Goal: Complete application form: Complete application form

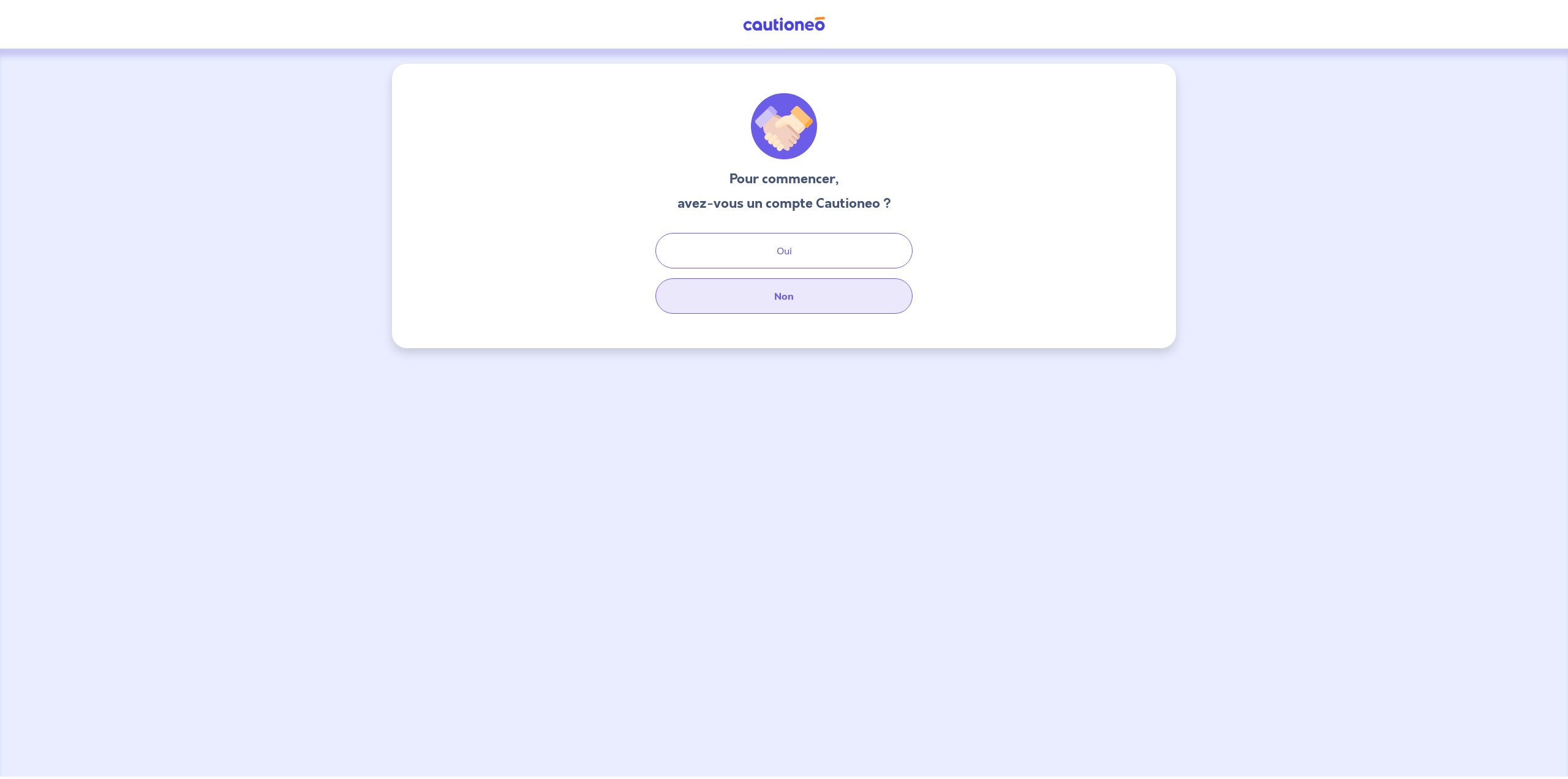
click at [787, 307] on button "Non" at bounding box center [784, 295] width 257 height 35
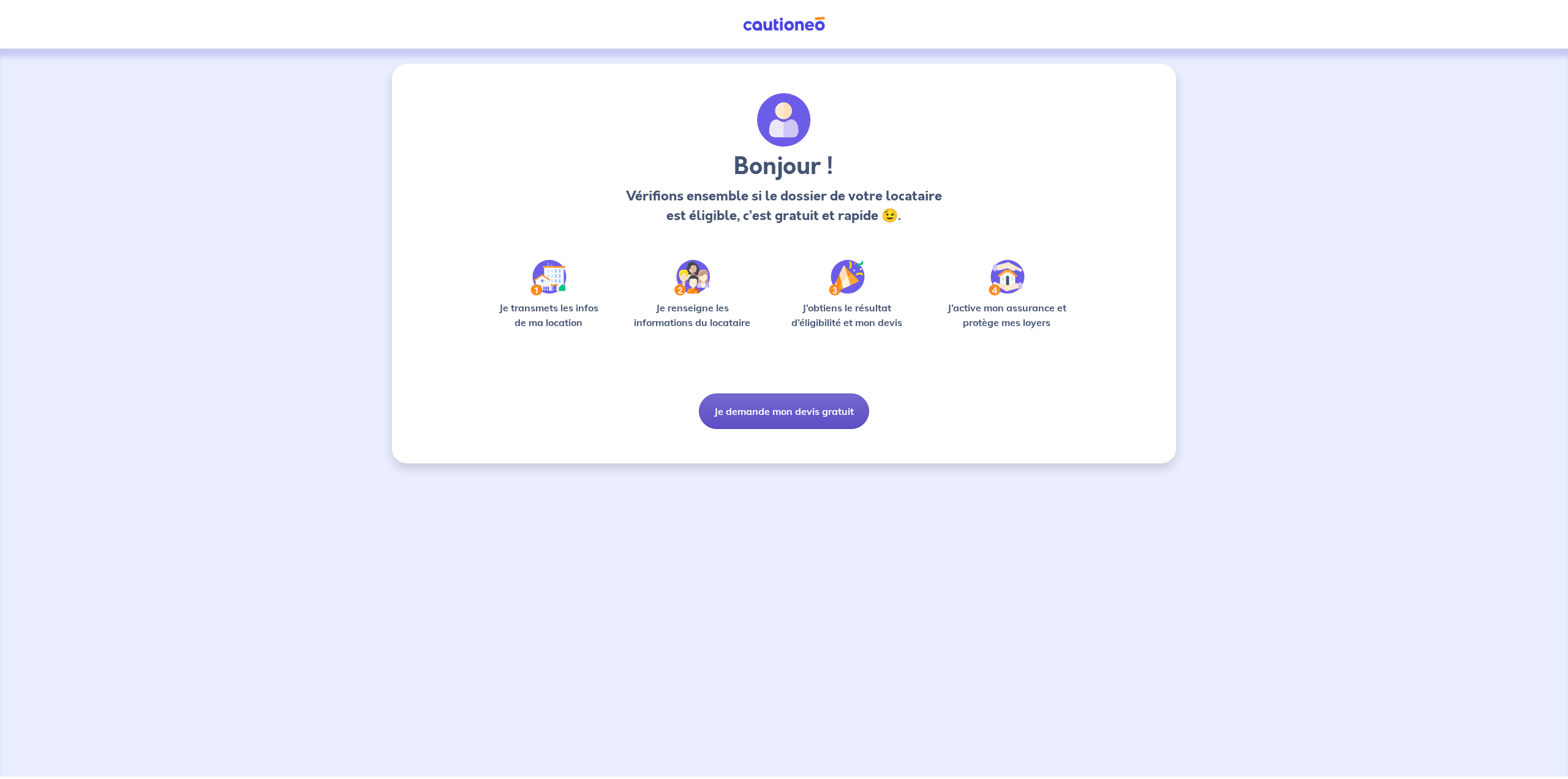
click at [729, 404] on button "Je demande mon devis gratuit" at bounding box center [783, 410] width 170 height 35
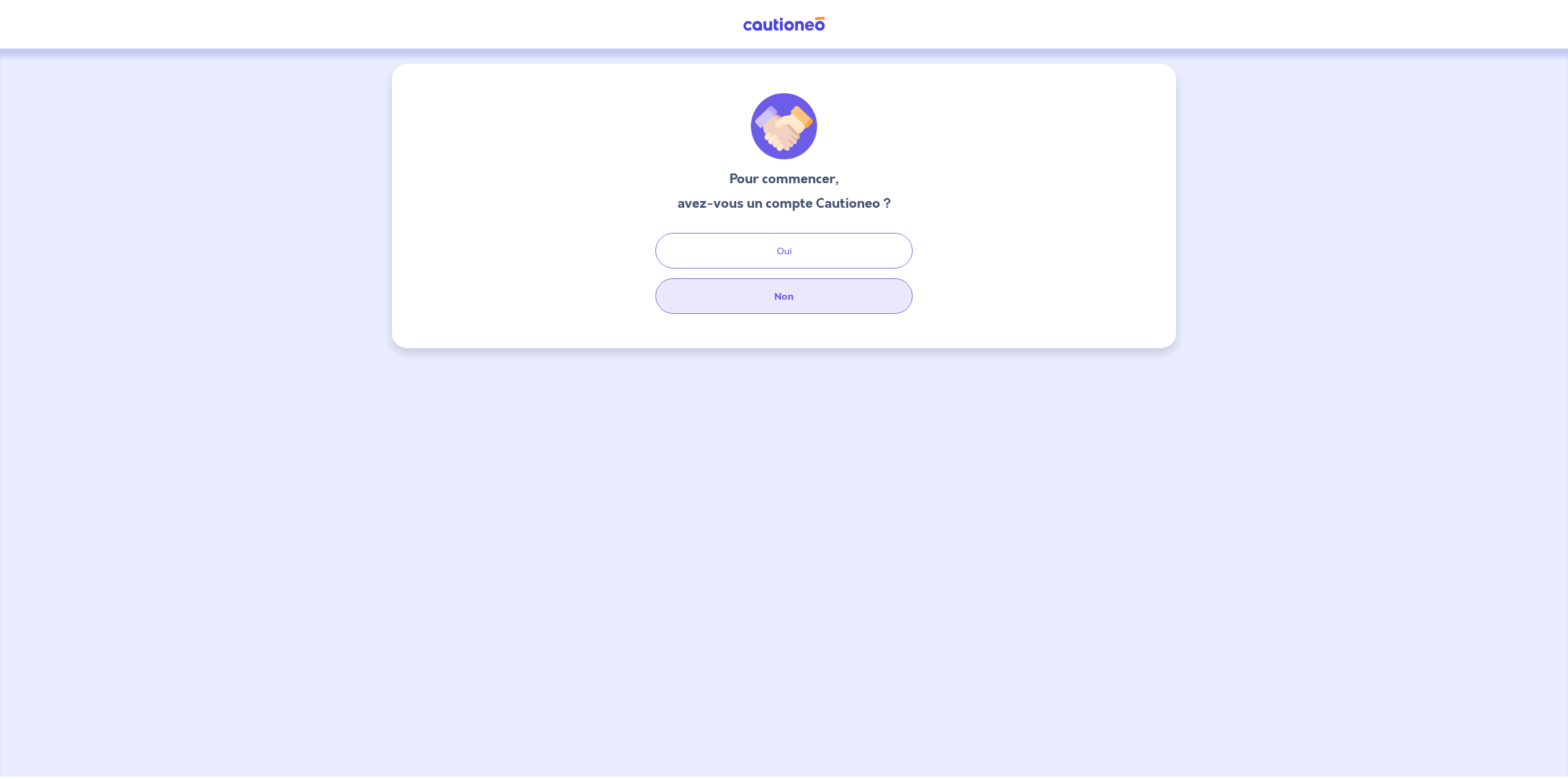
click at [783, 299] on button "Non" at bounding box center [784, 295] width 257 height 35
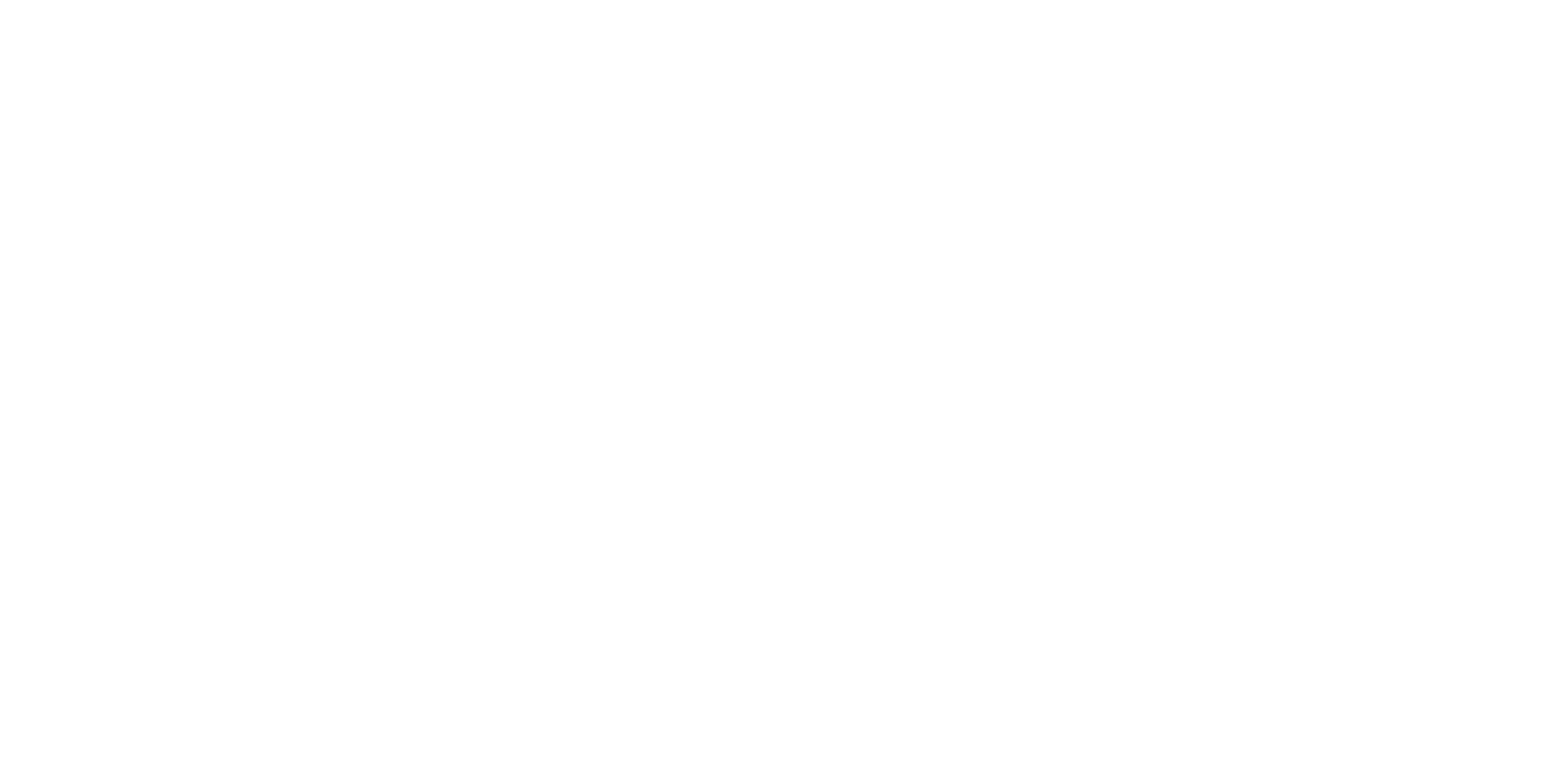
select select "FR"
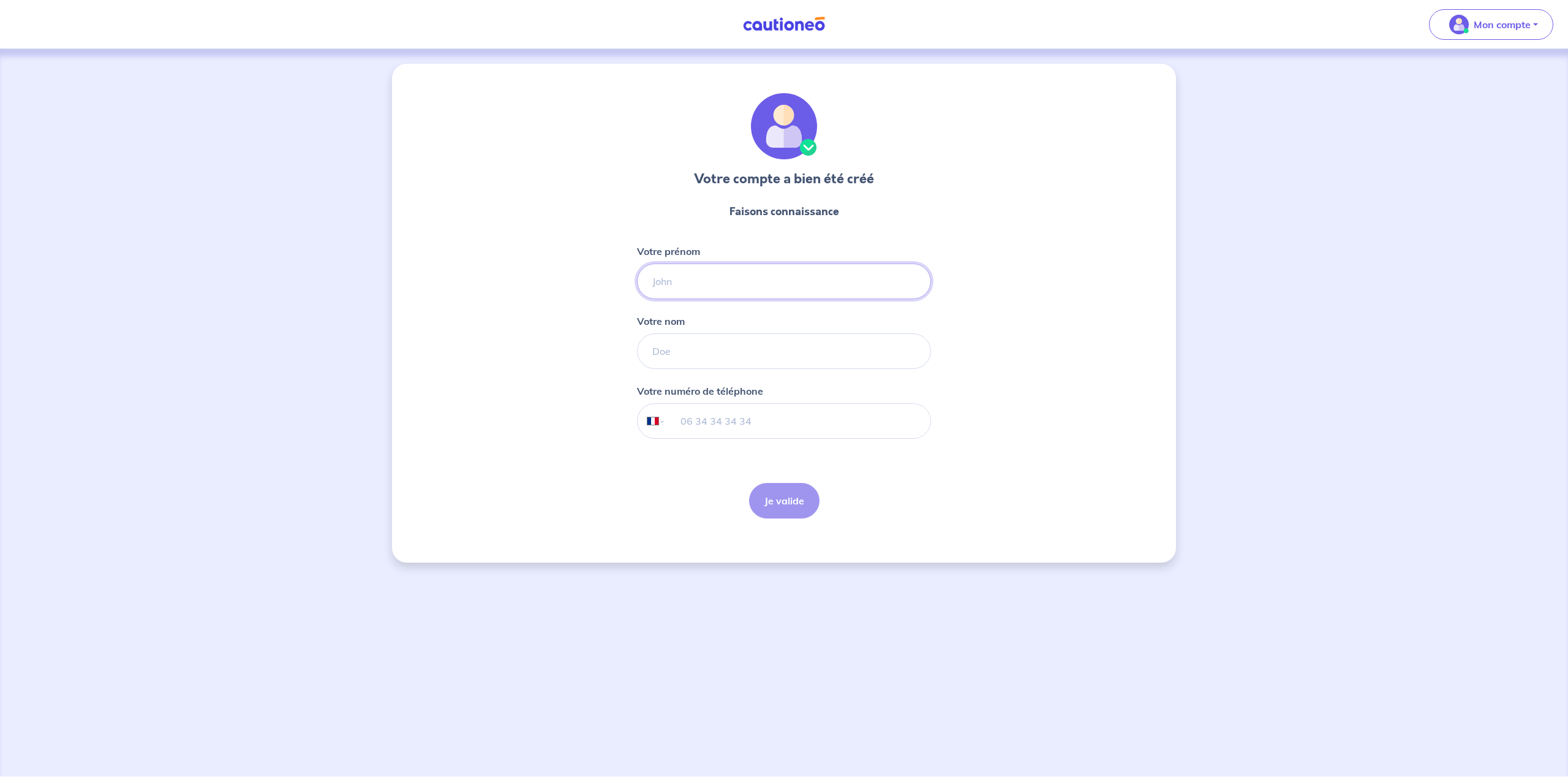
click at [713, 282] on input "Votre prénom" at bounding box center [784, 281] width 294 height 35
click at [742, 277] on input "Votre prénom" at bounding box center [784, 281] width 294 height 35
type input "Nicolas"
type input "Seguin"
click at [751, 427] on input "tel" at bounding box center [798, 421] width 264 height 35
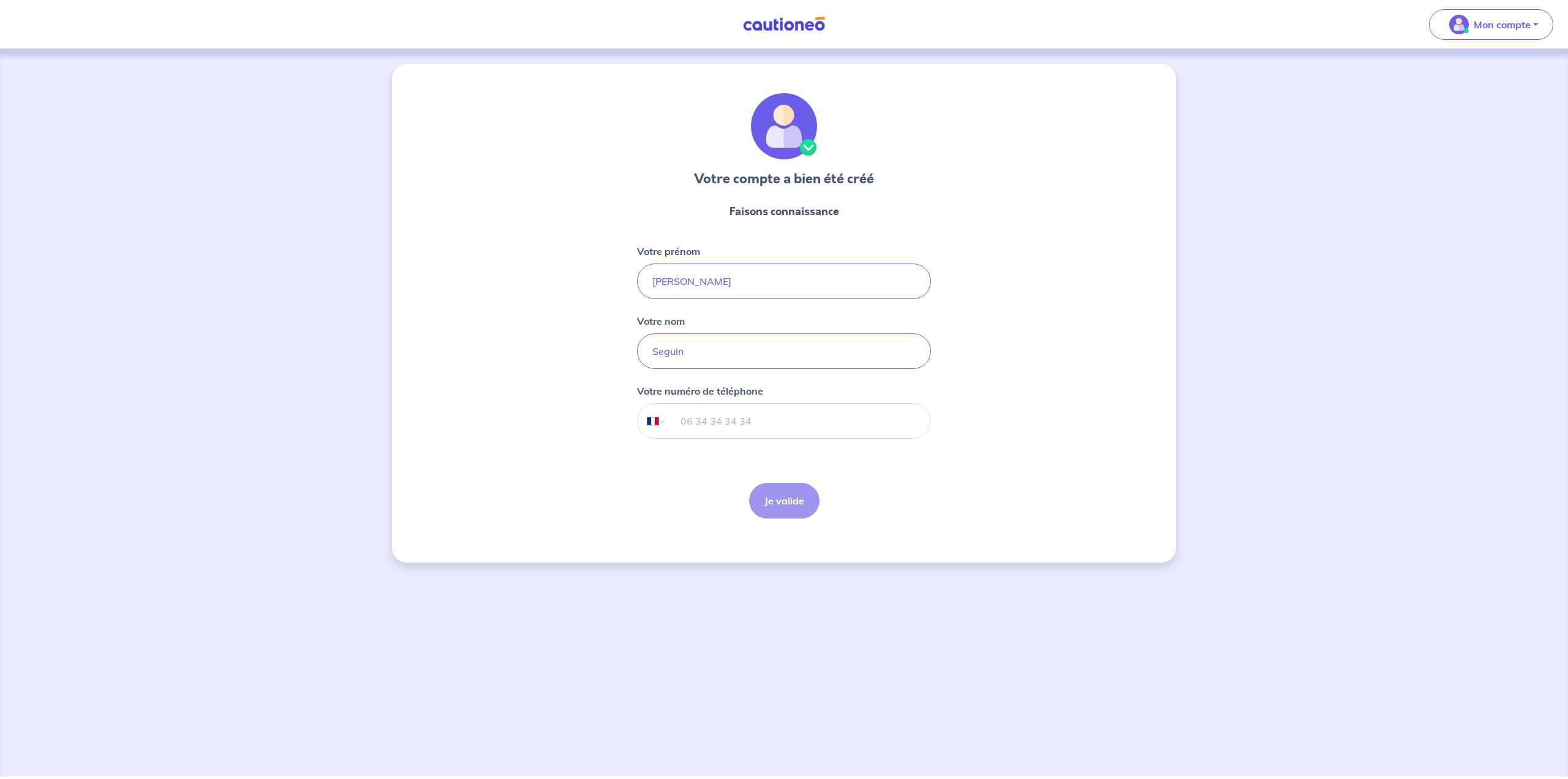
click at [783, 498] on div "Je valide Je valide" at bounding box center [785, 500] width 71 height 35
click at [716, 413] on input "tel" at bounding box center [798, 421] width 264 height 35
type input "06 11 71 39 51"
click at [775, 506] on button "Je valide" at bounding box center [785, 500] width 71 height 35
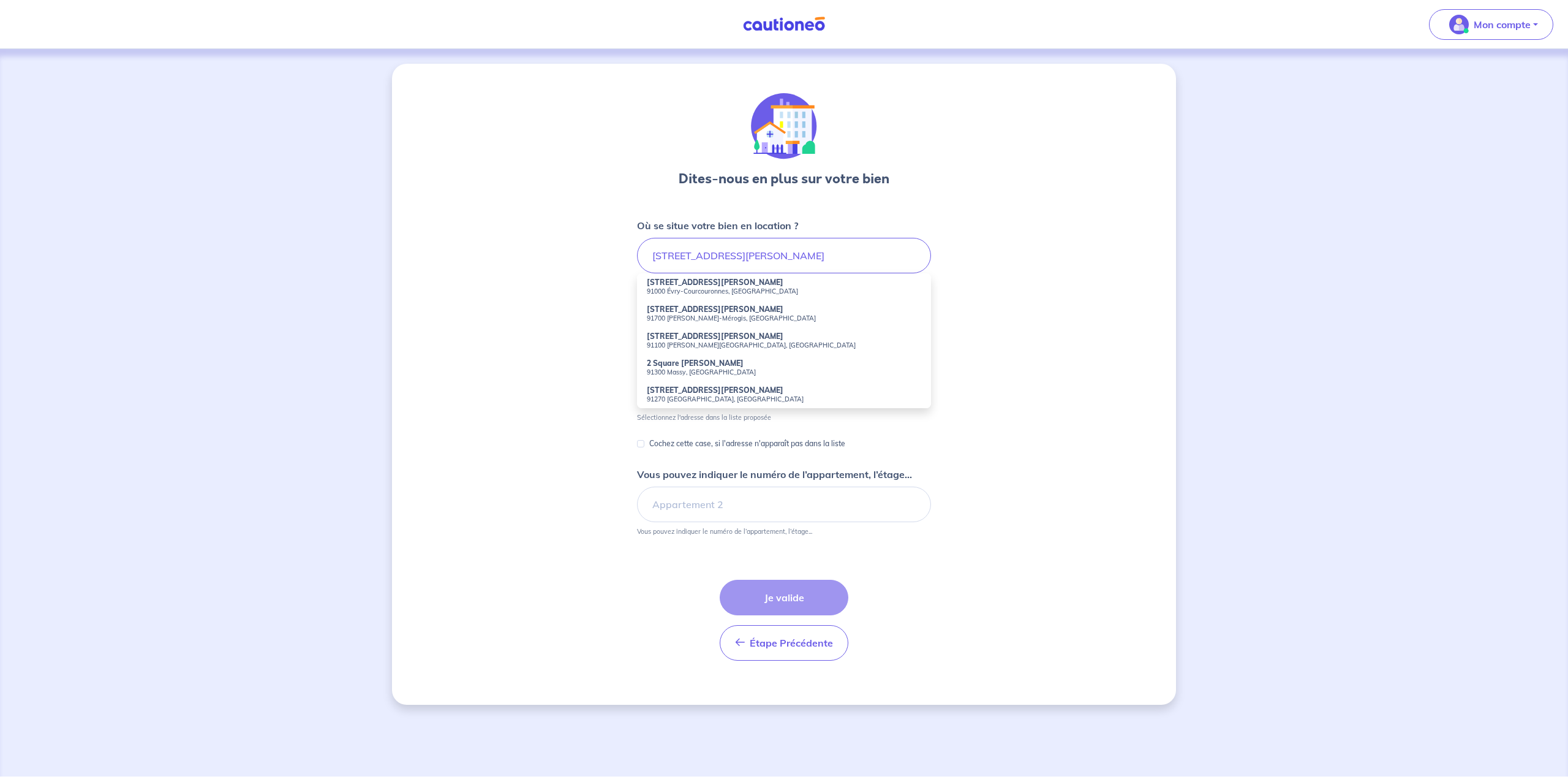
click at [705, 288] on small "91000 Évry-Courcouronnes, France" at bounding box center [784, 291] width 275 height 9
type input "2 Rue Pablo Picasso, 91000 Évry-Courcouronnes, France"
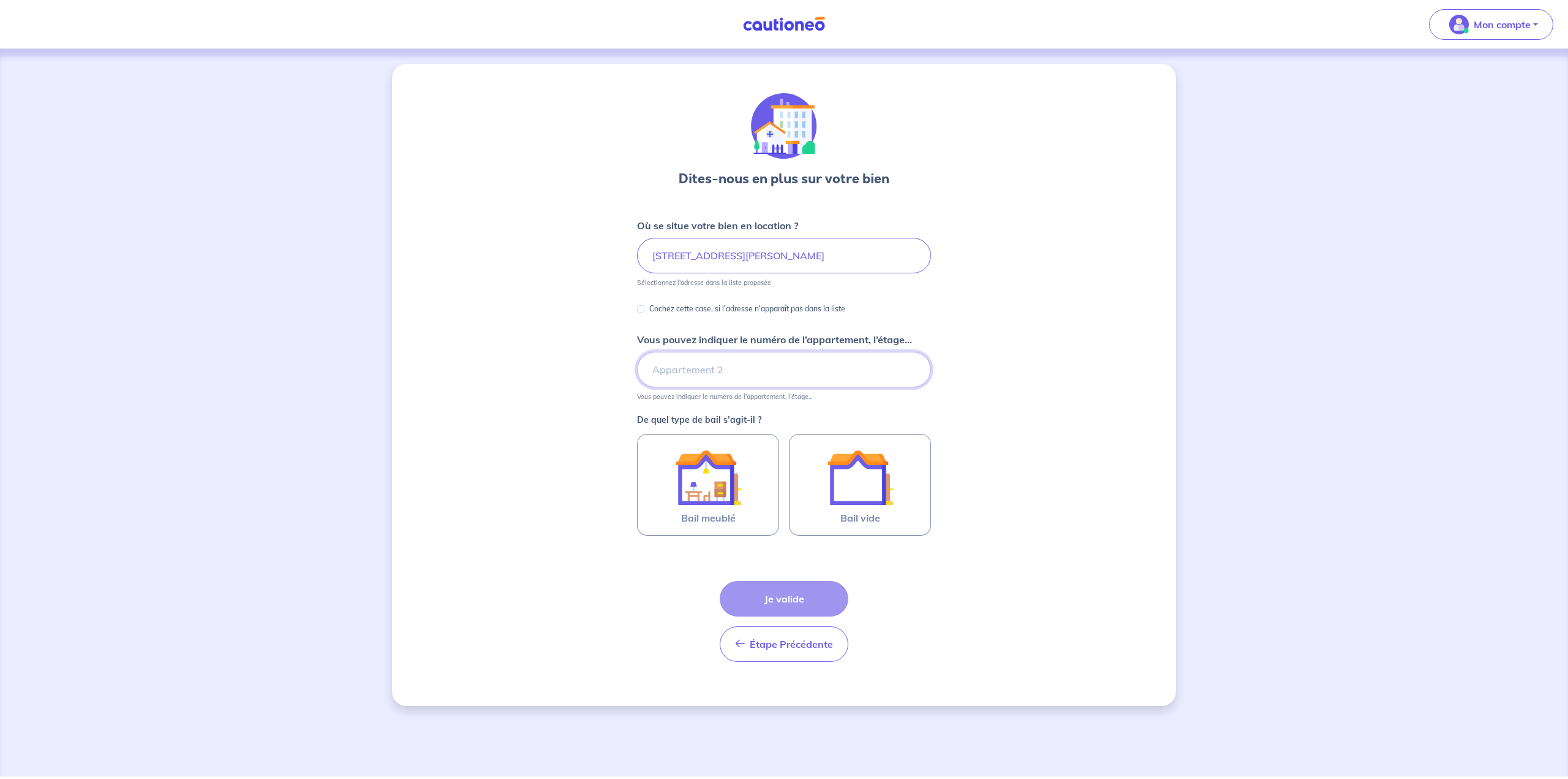
click at [688, 365] on input "Vous pouvez indiquer le numéro de l’appartement, l’étage..." at bounding box center [784, 369] width 294 height 35
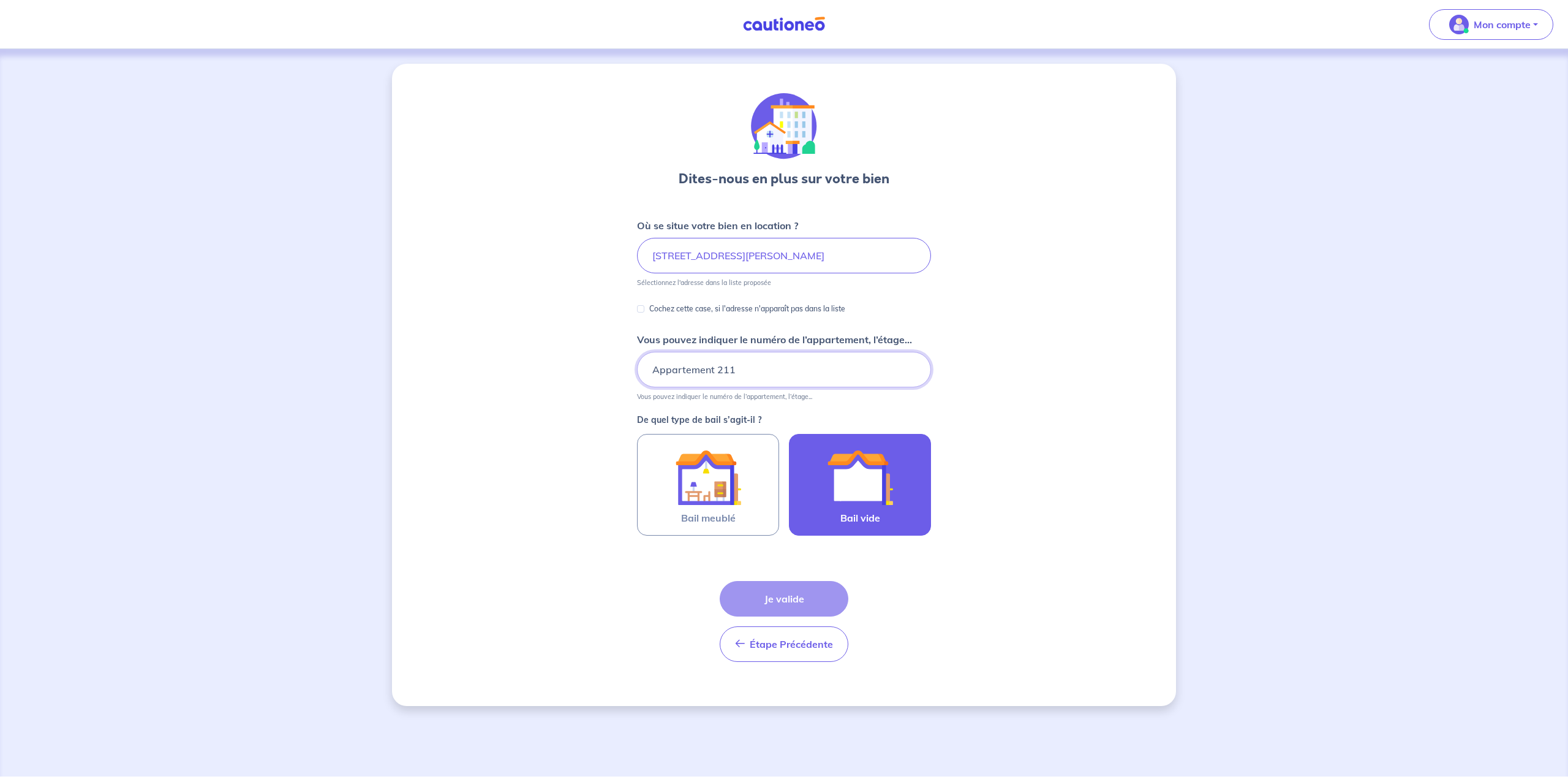
type input "Appartement 211"
click at [841, 487] on img at bounding box center [860, 477] width 66 height 66
click at [0, 0] on input "Bail vide" at bounding box center [0, 0] width 0 height 0
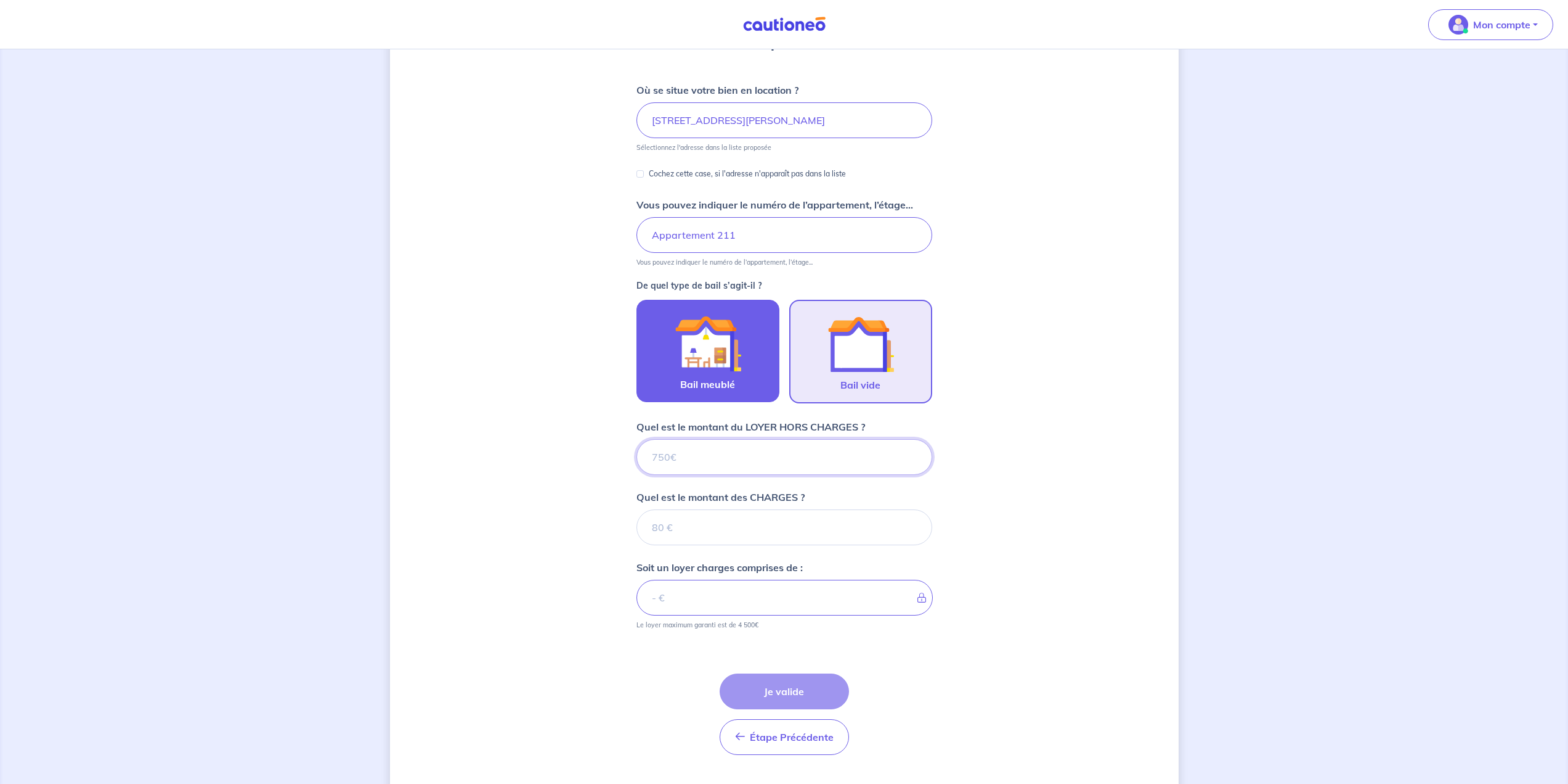
scroll to position [167, 0]
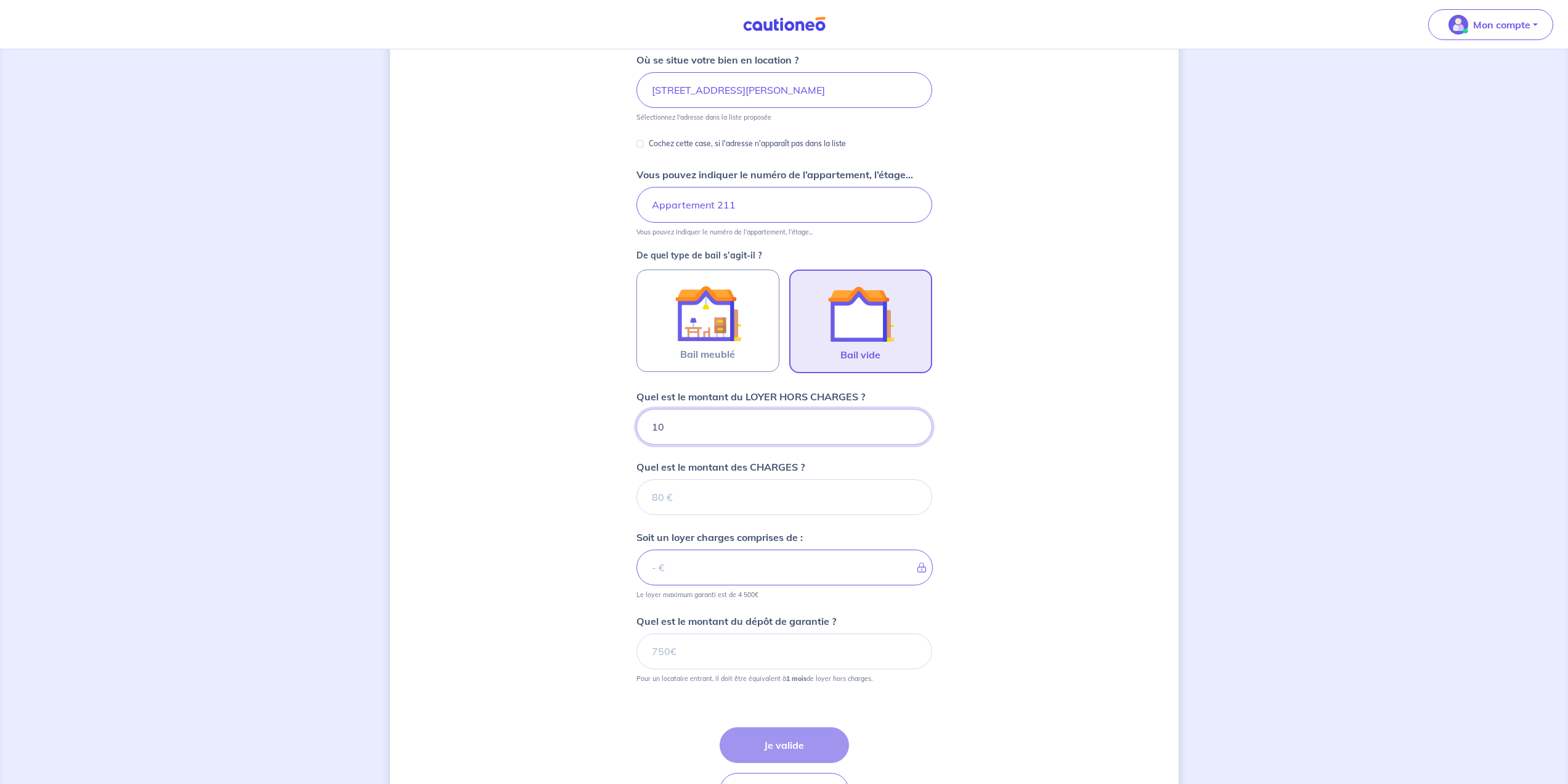
type input "109"
type input "1090"
click at [711, 504] on input "Quel est le montant des CHARGES ?" at bounding box center [784, 496] width 295 height 36
type input "21"
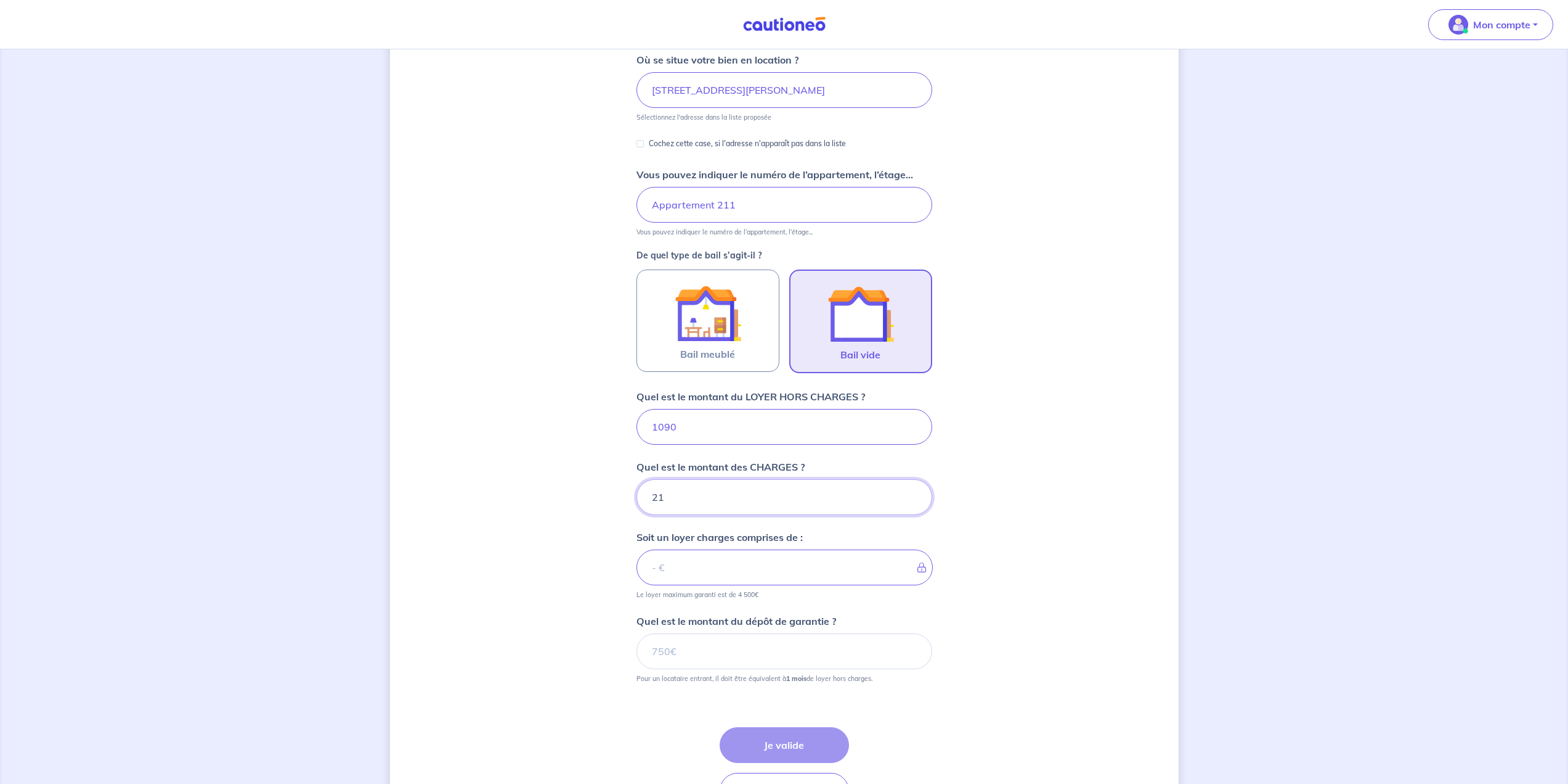
type input "1092"
type input "210"
type input "1300"
type input "210"
click at [824, 649] on input "Quel est le montant du dépôt de garantie ?" at bounding box center [784, 651] width 295 height 36
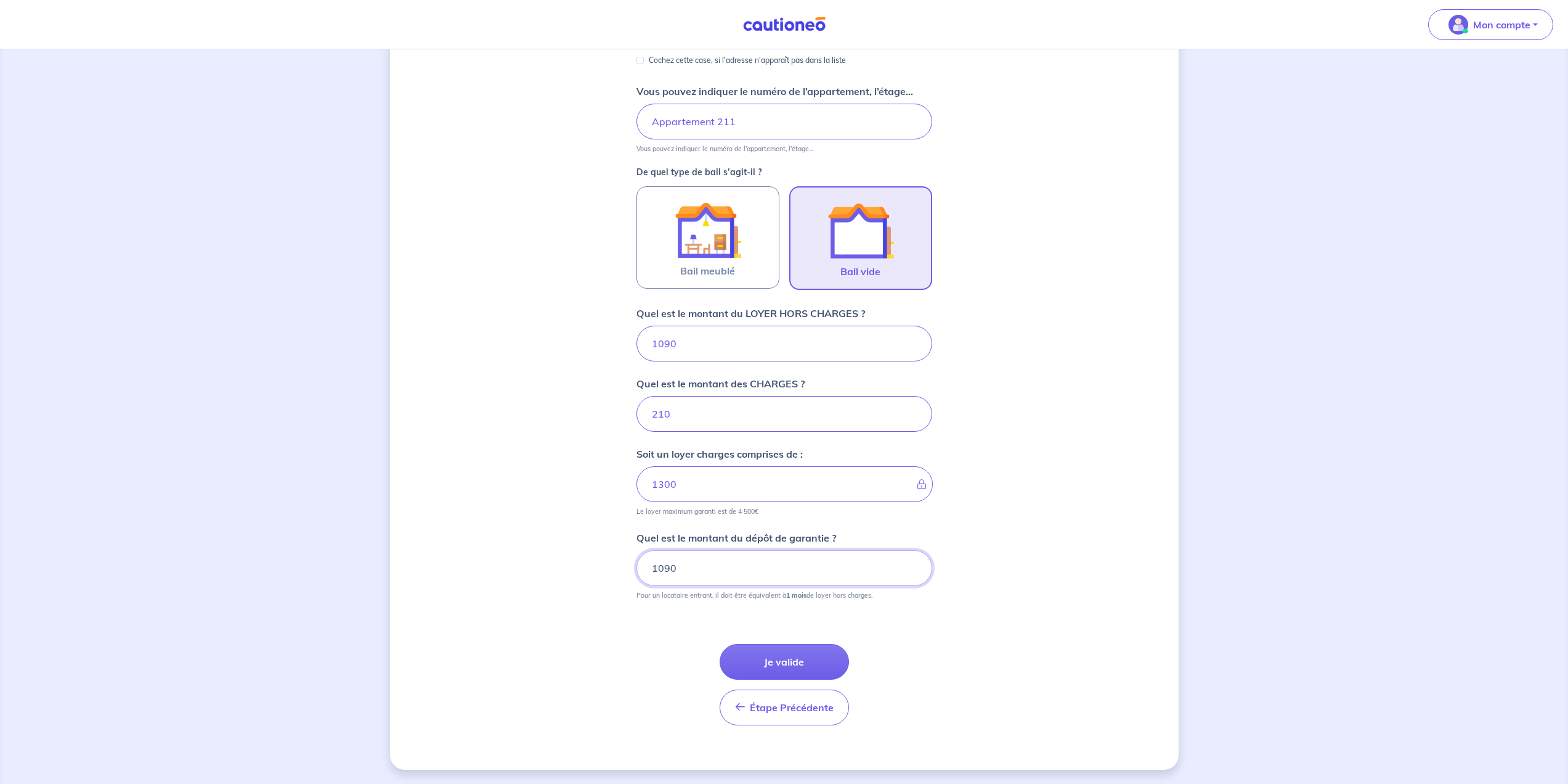
scroll to position [251, 0]
type input "1090"
click at [781, 659] on button "Je valide" at bounding box center [784, 661] width 129 height 36
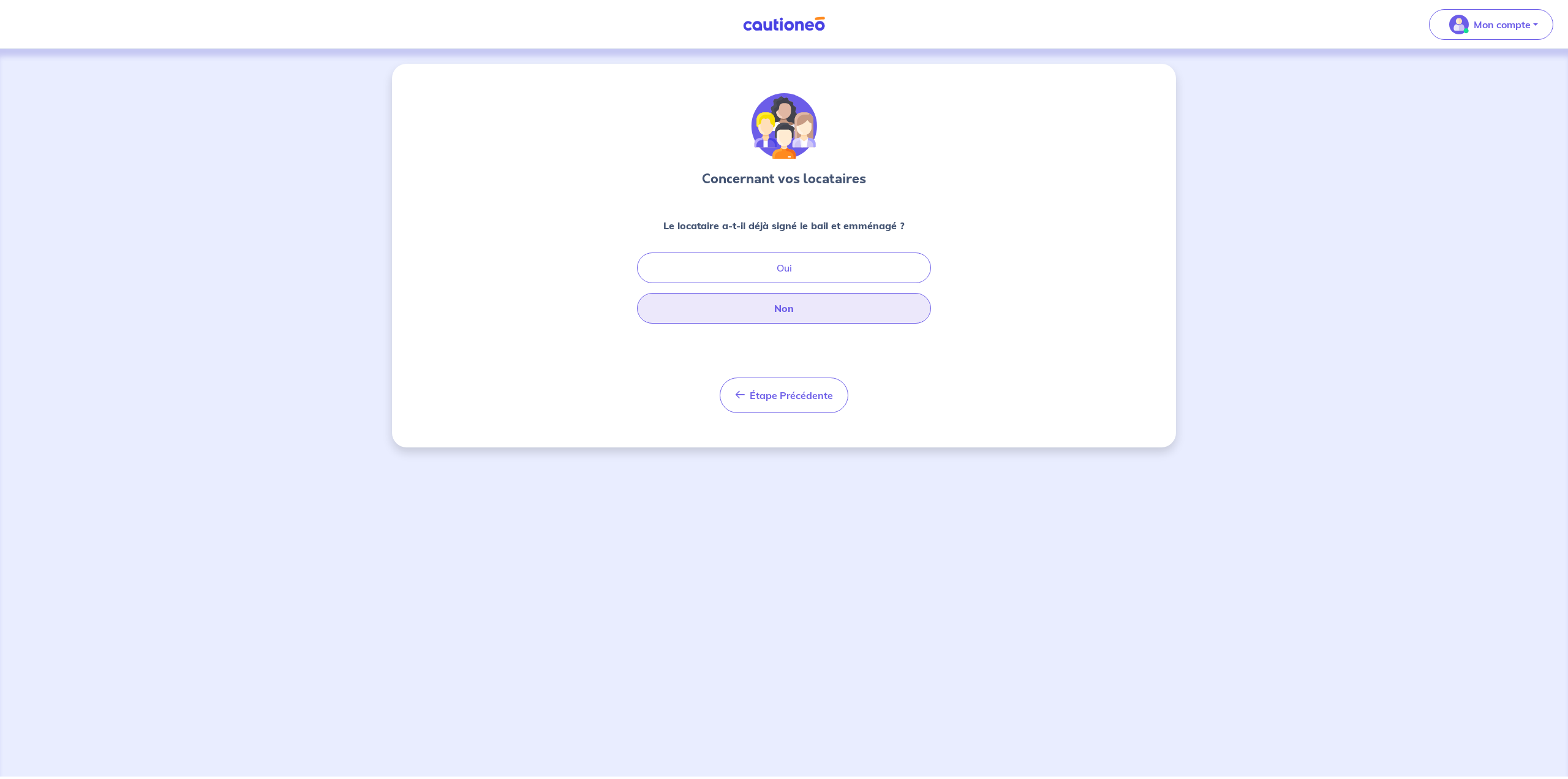
click at [804, 313] on button "Non" at bounding box center [784, 307] width 294 height 30
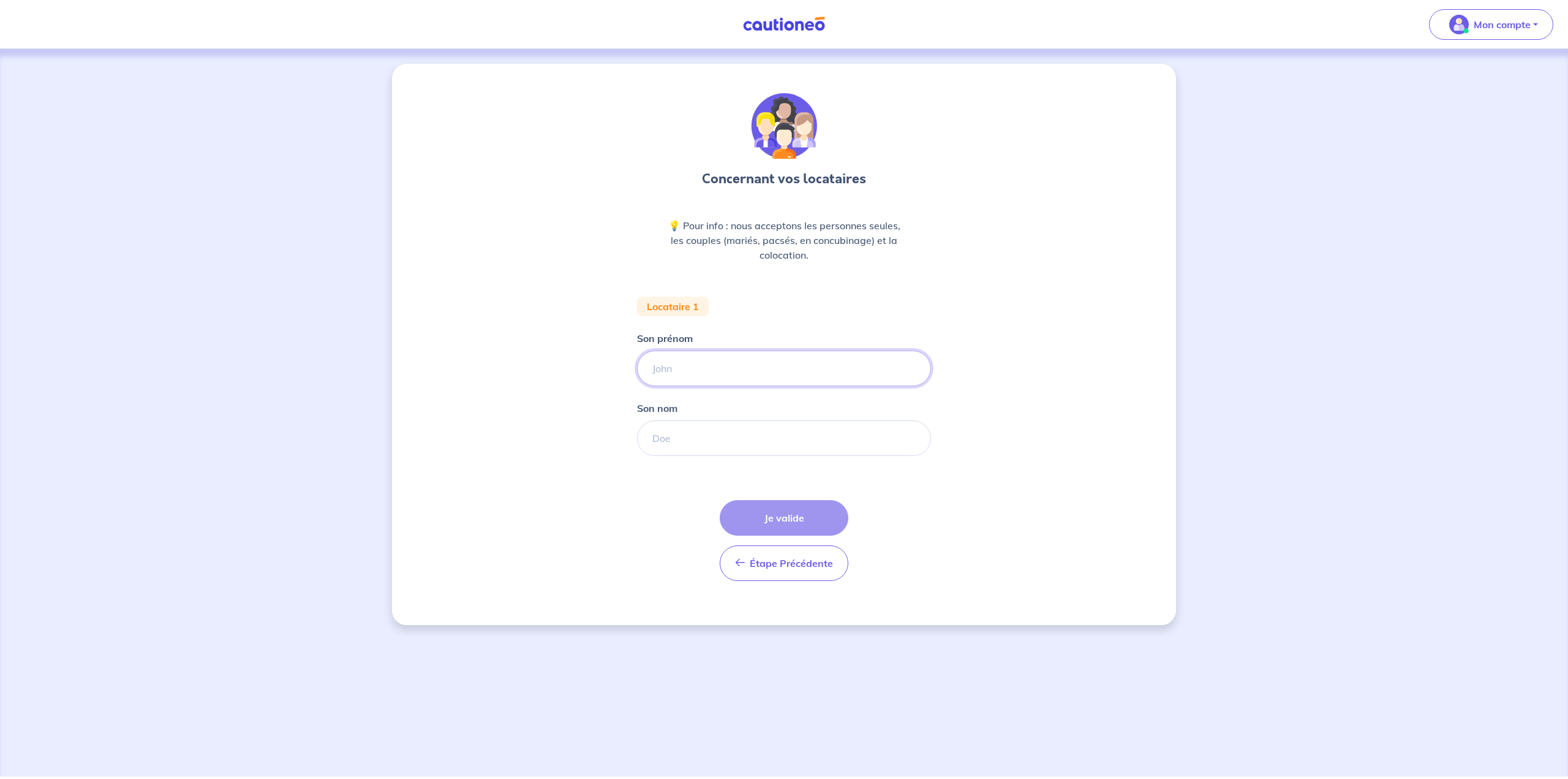
click at [697, 384] on input "Son prénom" at bounding box center [784, 368] width 294 height 35
type input "Séverine"
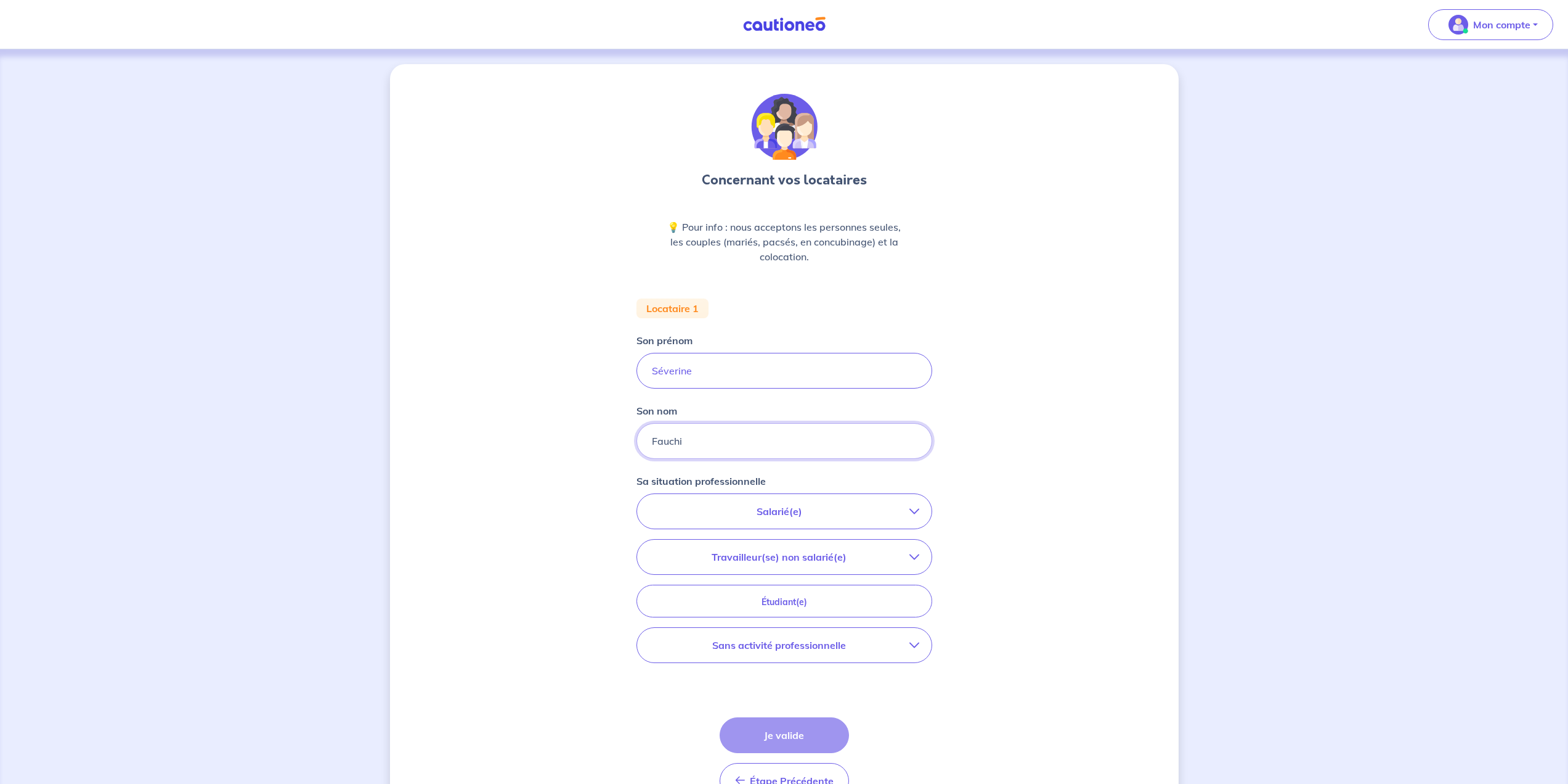
type input "Fauchi"
click at [914, 557] on icon "button" at bounding box center [914, 556] width 10 height 10
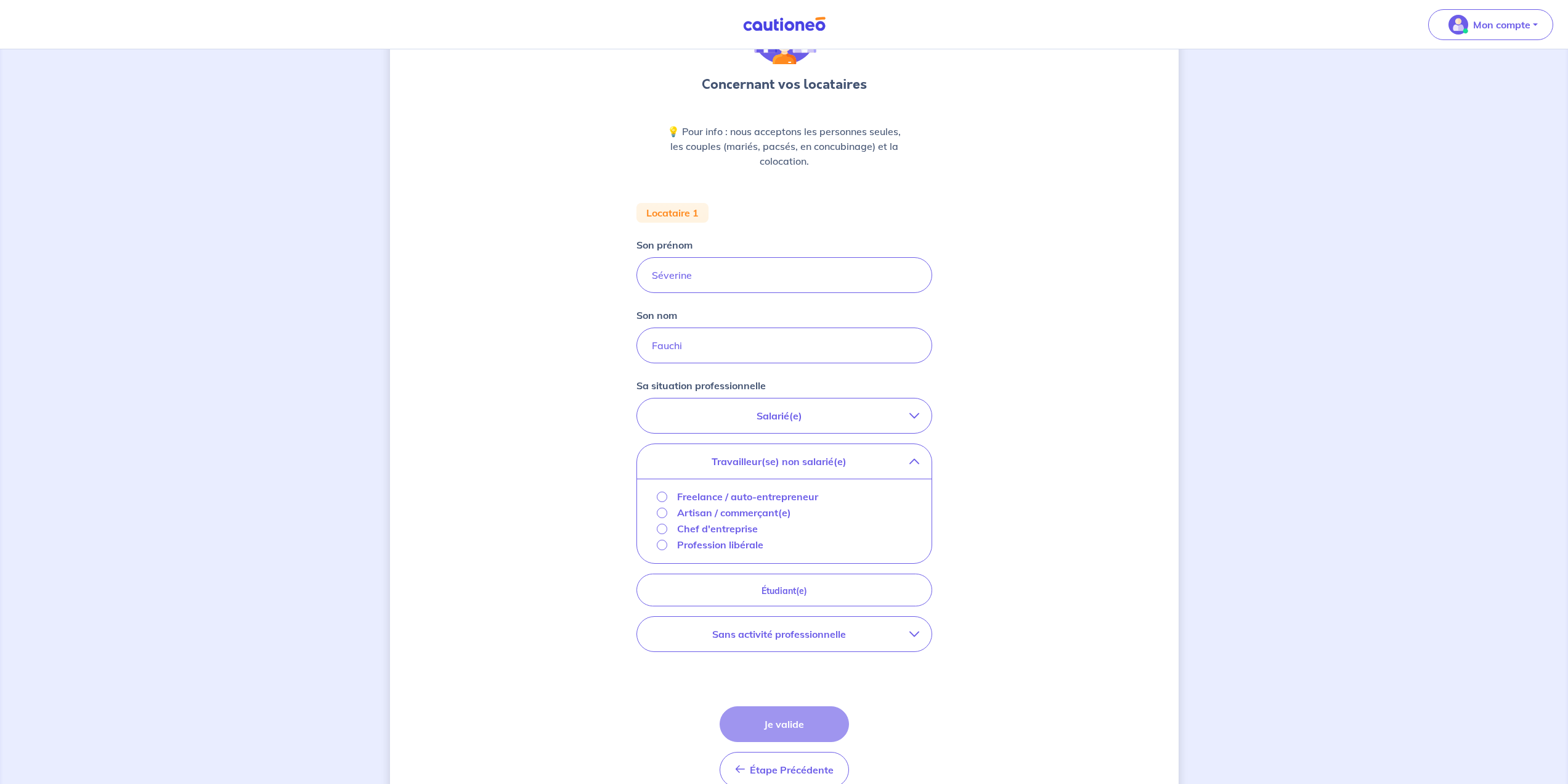
scroll to position [123, 0]
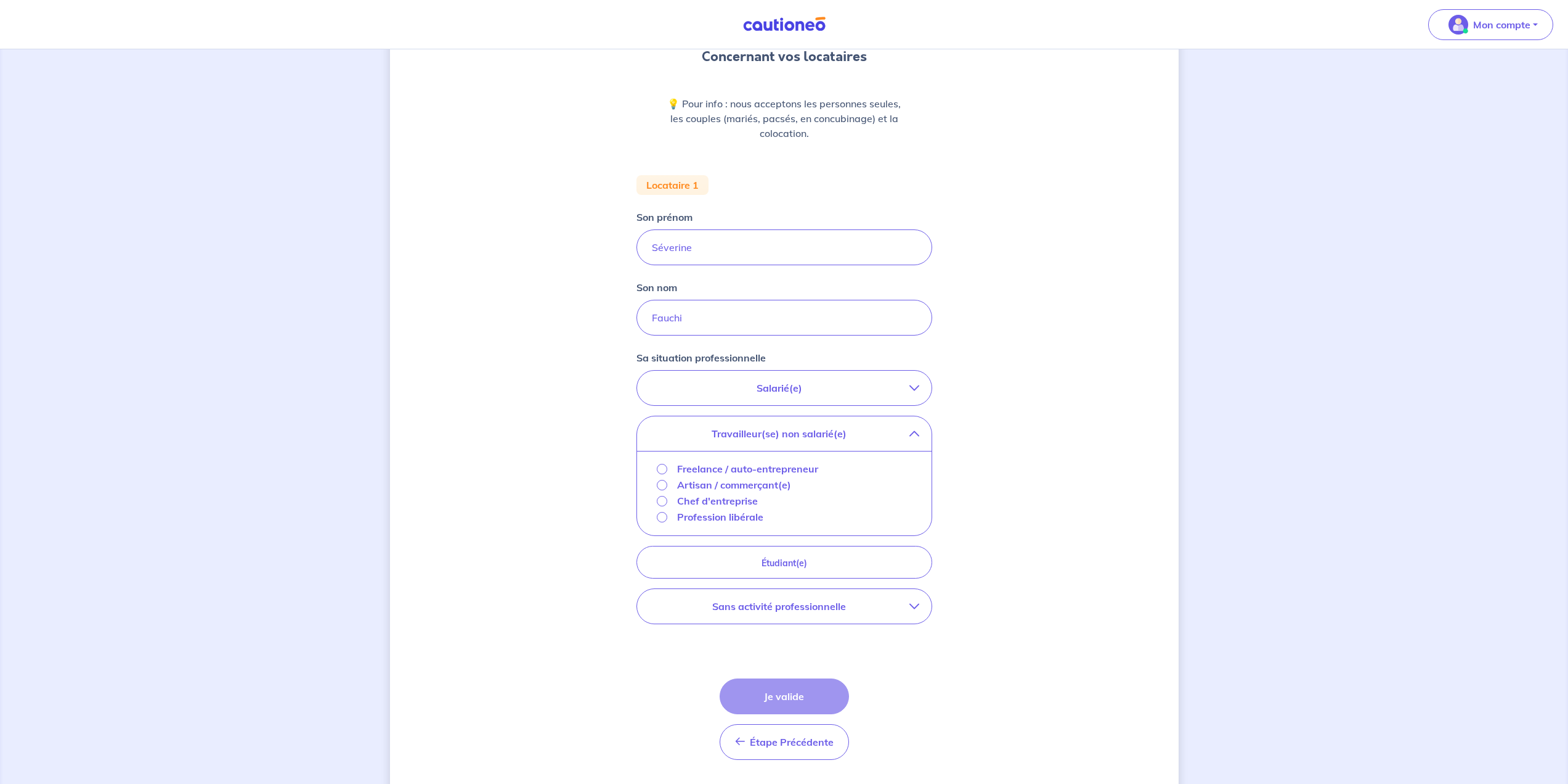
click at [811, 379] on button "Salarié(e)" at bounding box center [784, 388] width 294 height 35
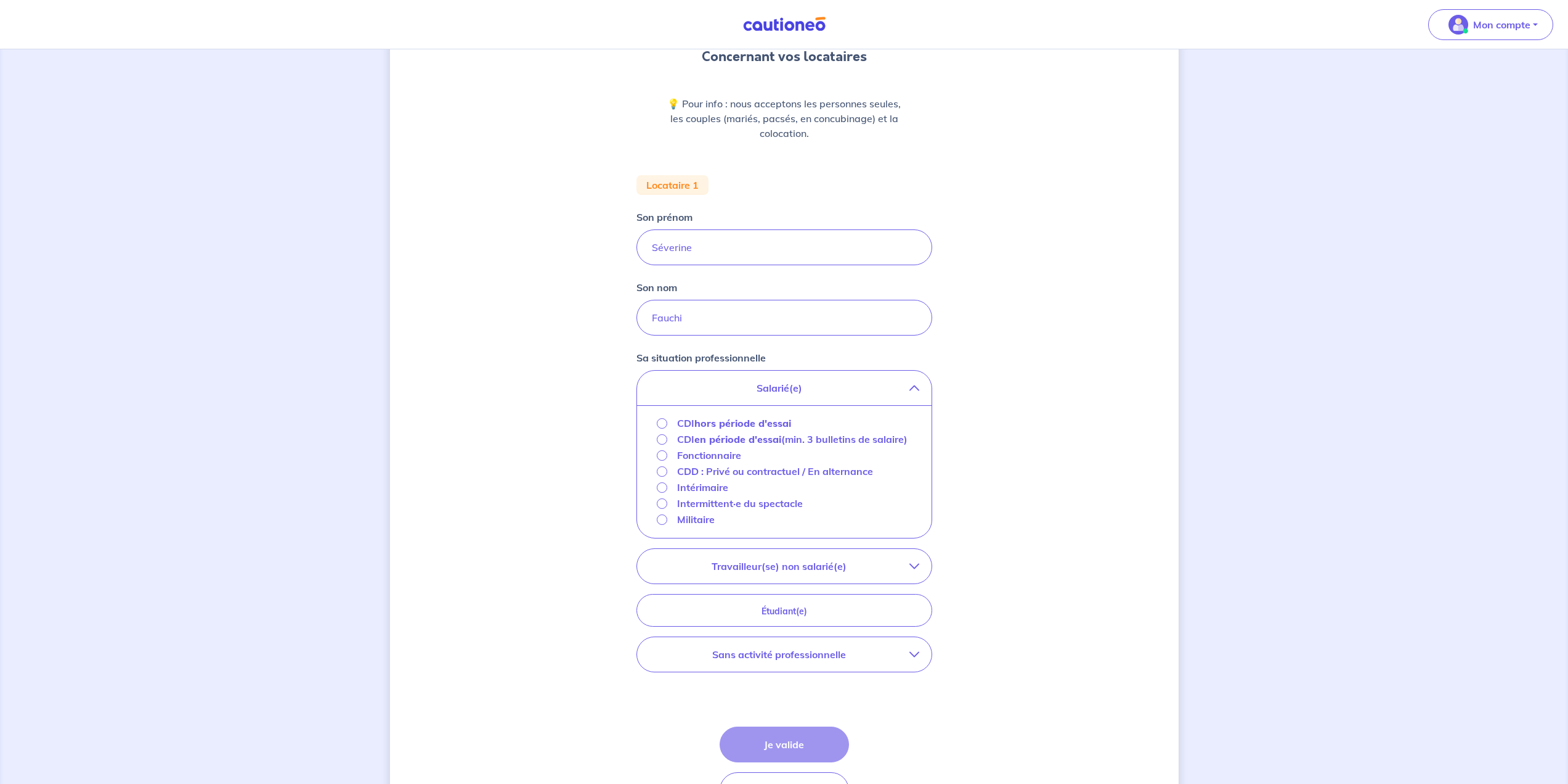
click at [726, 462] on p "Fonctionnaire" at bounding box center [710, 455] width 64 height 15
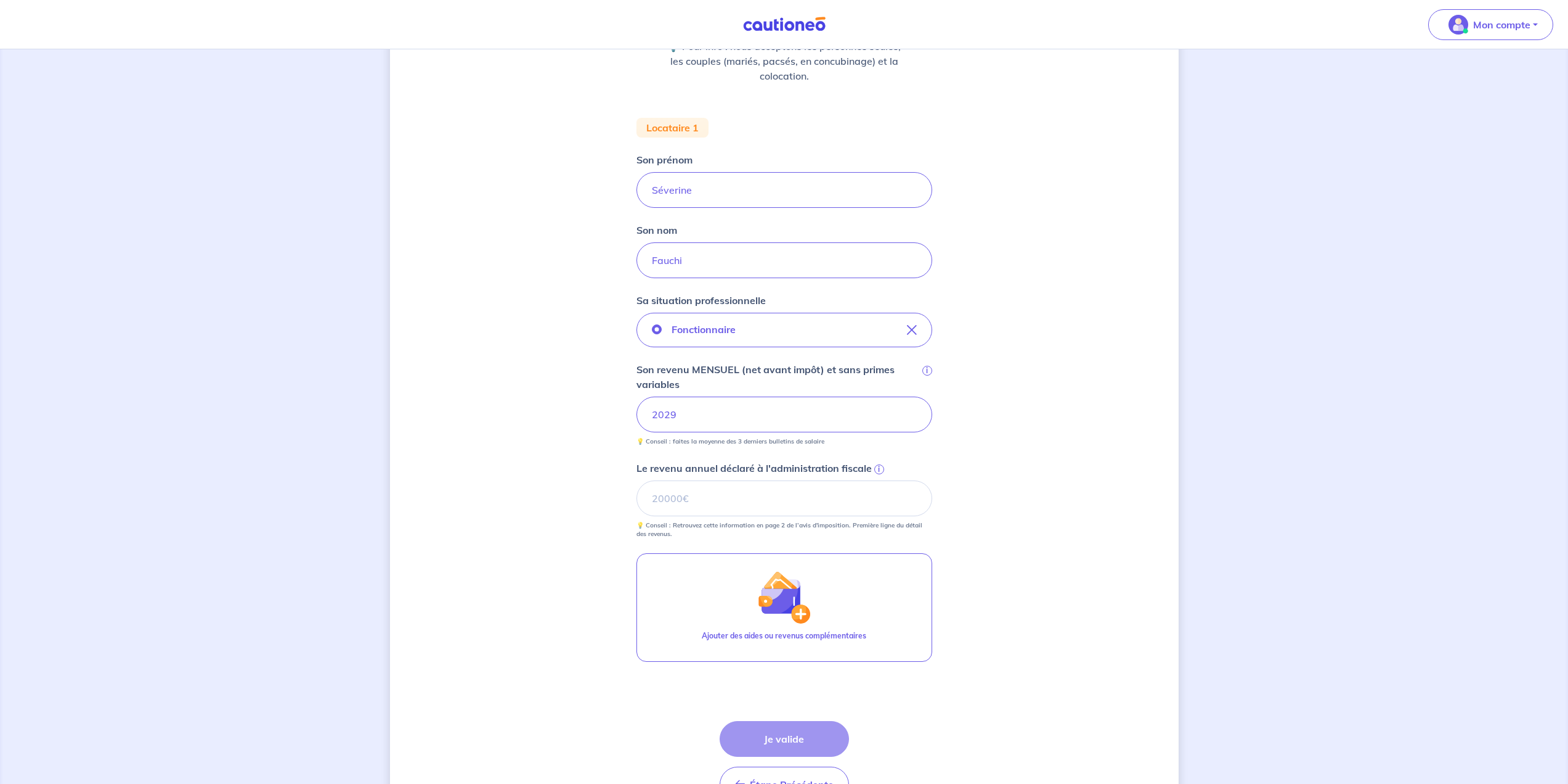
scroll to position [258, 0]
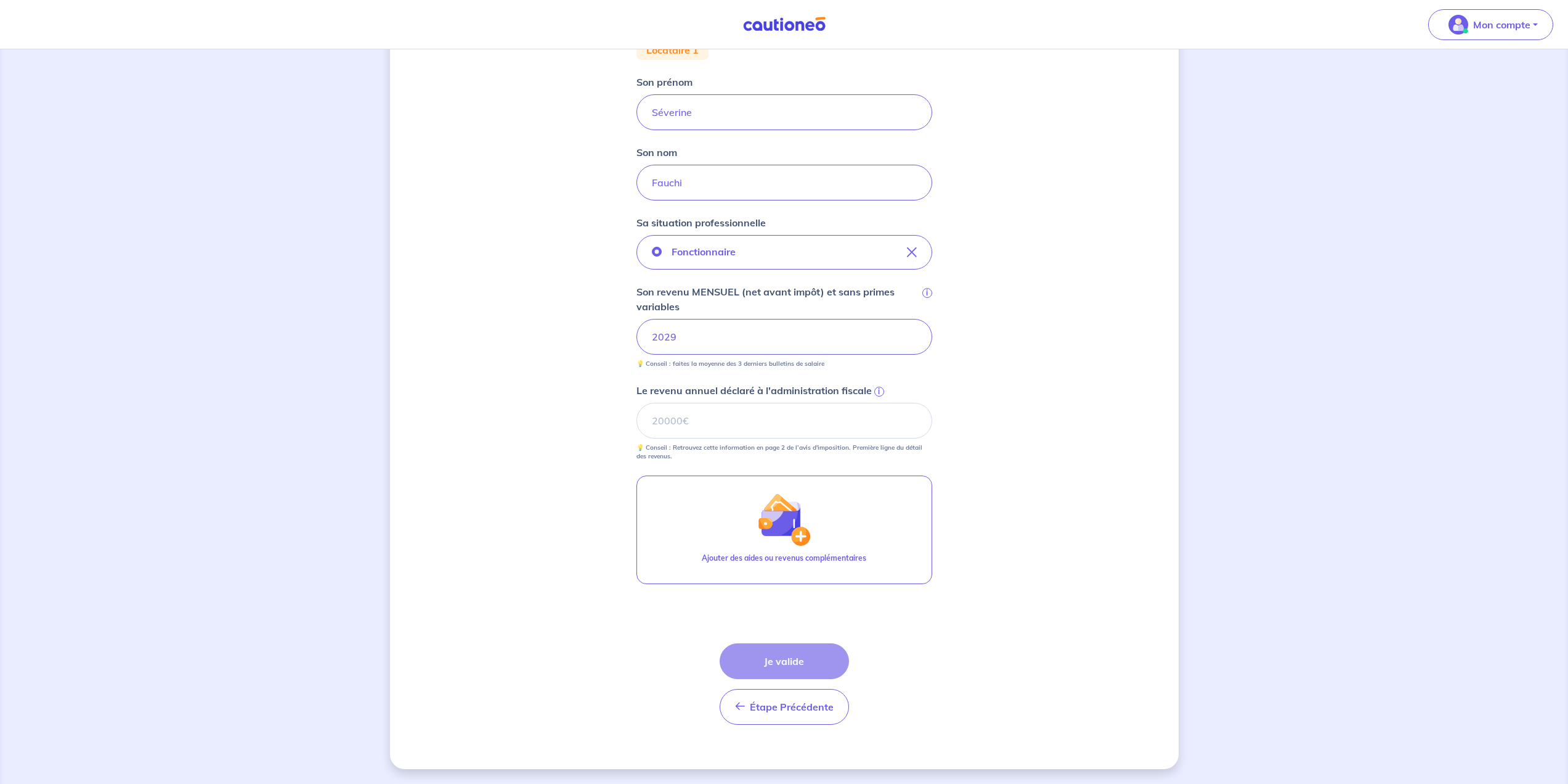
click at [877, 391] on span "i" at bounding box center [879, 391] width 10 height 10
click at [877, 402] on input "Le revenu annuel déclaré à l'administration fiscale i" at bounding box center [784, 420] width 295 height 36
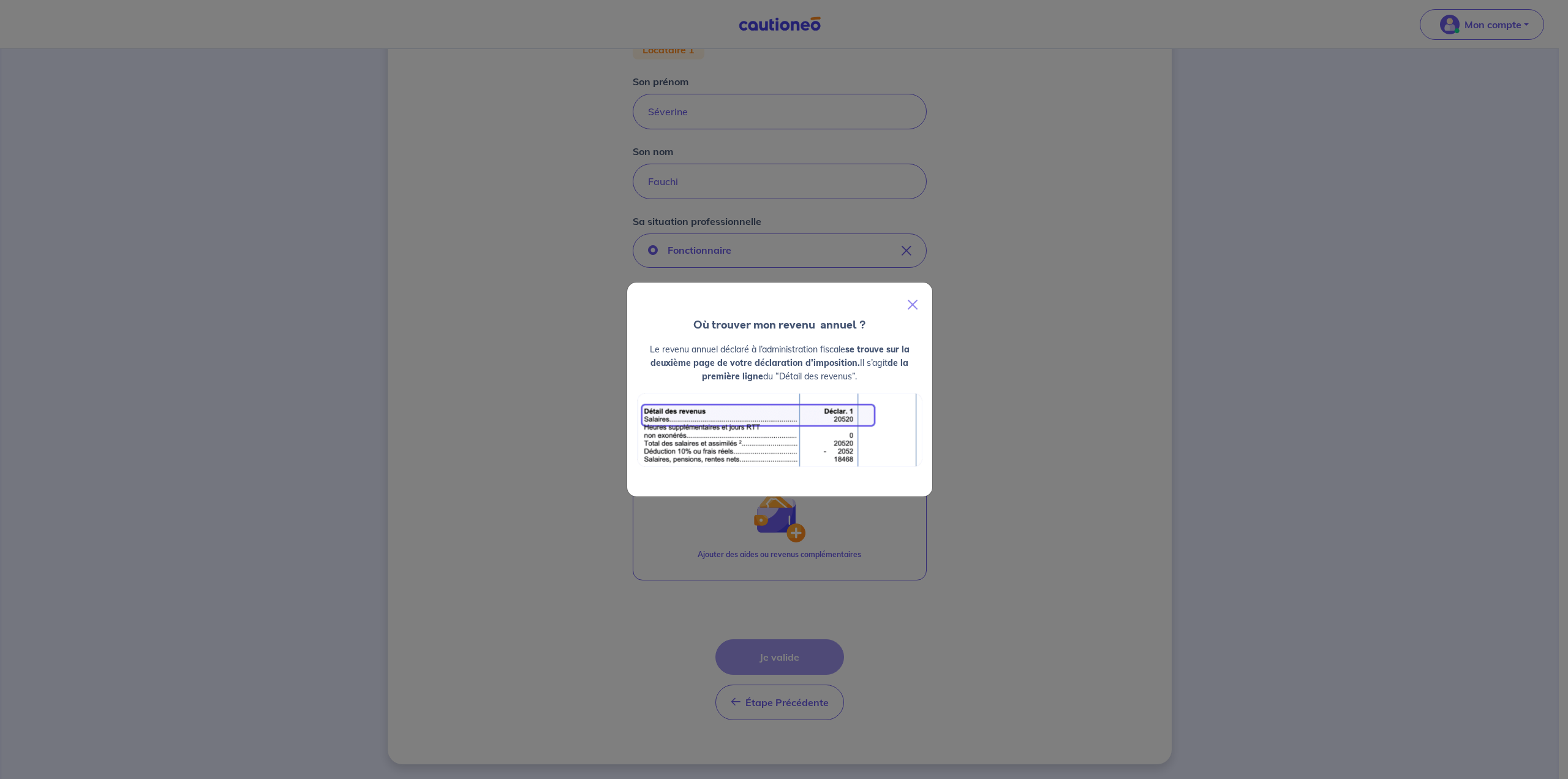
drag, startPoint x: 690, startPoint y: 351, endPoint x: 870, endPoint y: 383, distance: 182.8
click at [870, 383] on div "Le revenu annuel déclaré à l’administration fiscale se trouve sur la deuxième p…" at bounding box center [779, 420] width 305 height 154
click at [874, 383] on div "Le revenu annuel déclaré à l’administration fiscale se trouve sur la deuxième p…" at bounding box center [779, 420] width 305 height 154
click at [886, 377] on p "Le revenu annuel déclaré à l’administration fiscale se trouve sur la deuxième p…" at bounding box center [780, 363] width 286 height 41
click at [914, 305] on button "Close" at bounding box center [913, 305] width 29 height 35
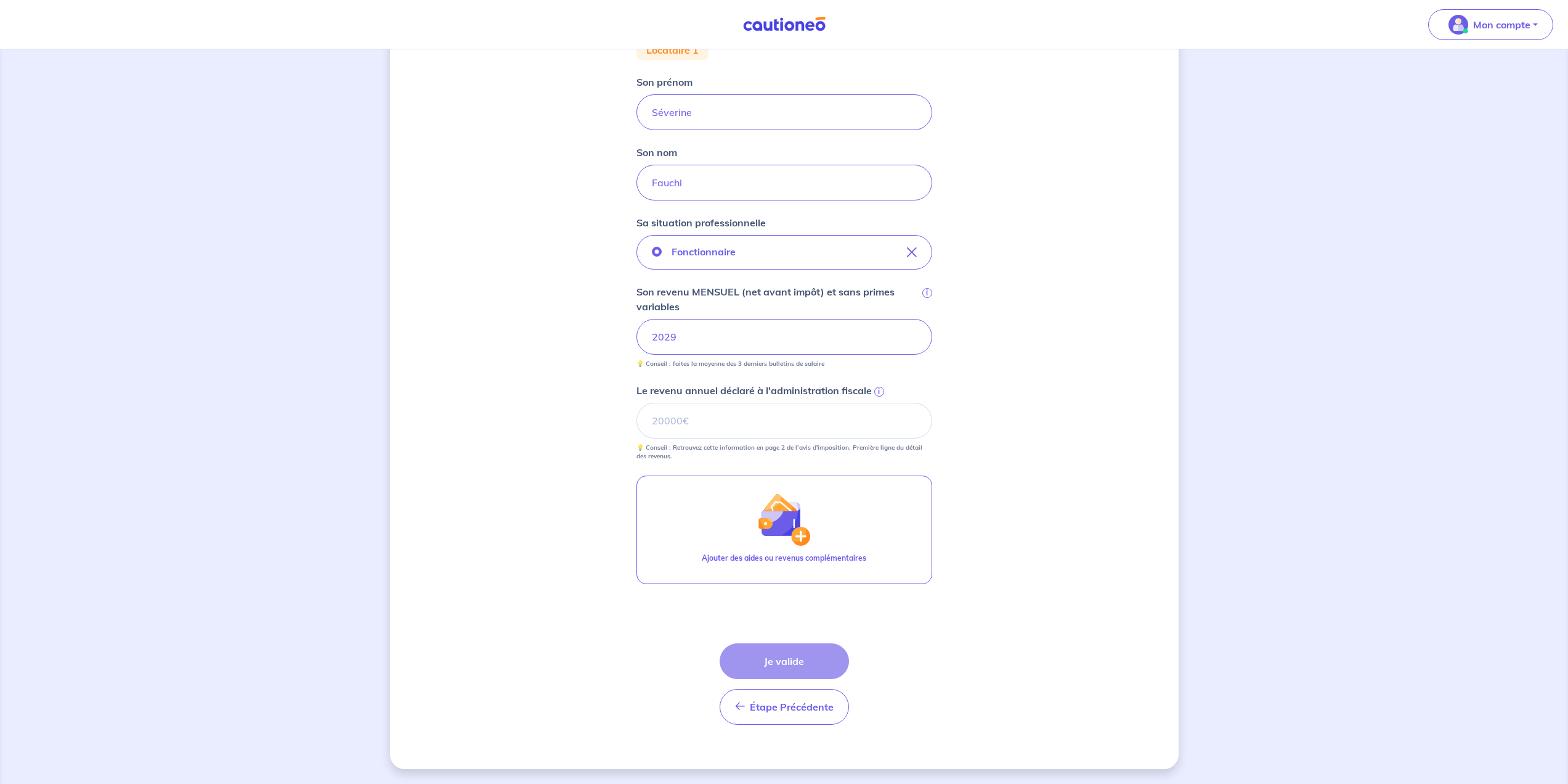
click at [804, 661] on div "Étape Précédente Précédent Je valide Je valide" at bounding box center [784, 684] width 129 height 82
click at [879, 394] on span "i" at bounding box center [879, 391] width 10 height 10
click at [879, 402] on input "Le revenu annuel déclaré à l'administration fiscale i" at bounding box center [784, 420] width 295 height 36
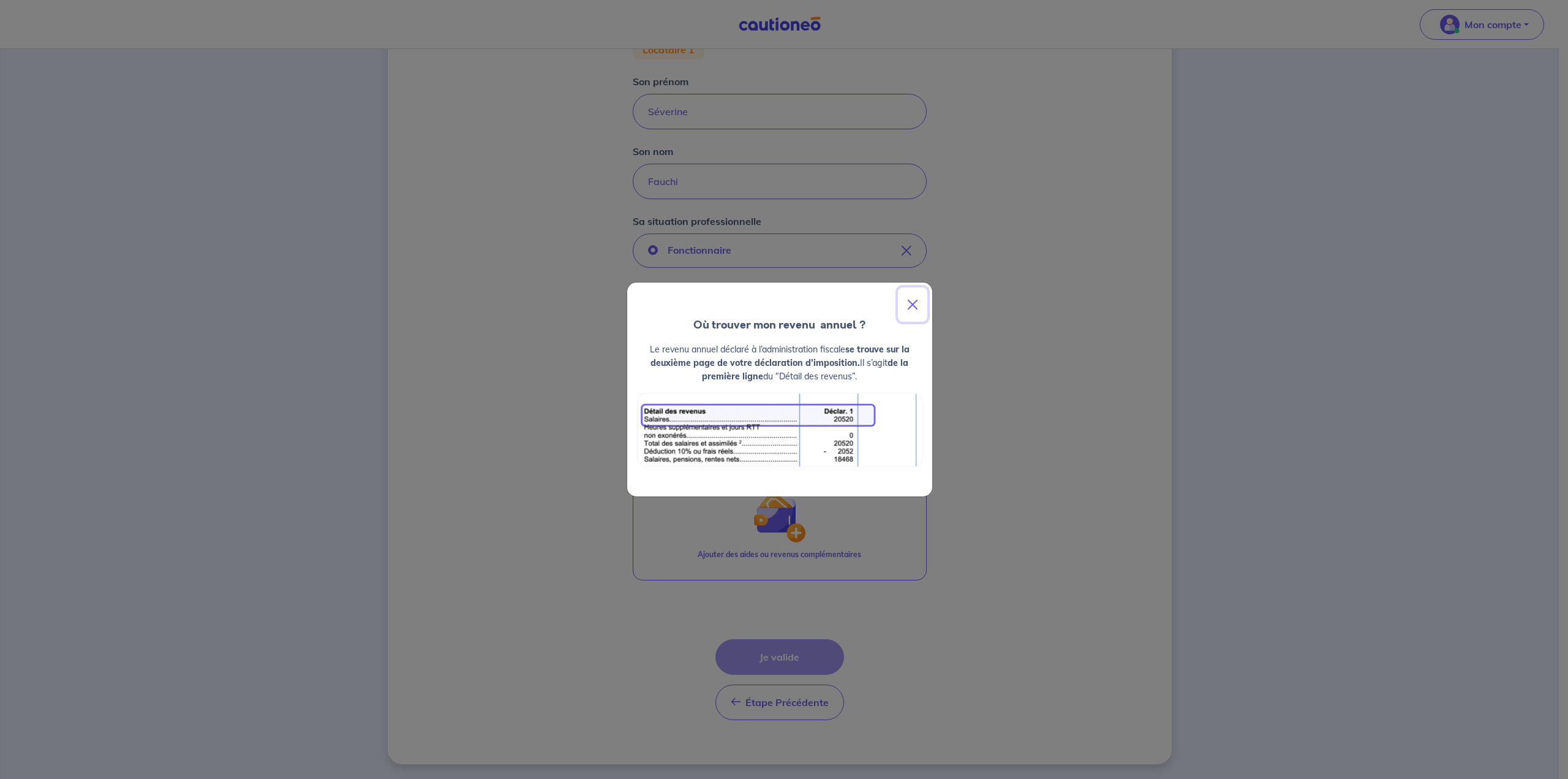
click at [909, 305] on button "Close" at bounding box center [913, 305] width 29 height 35
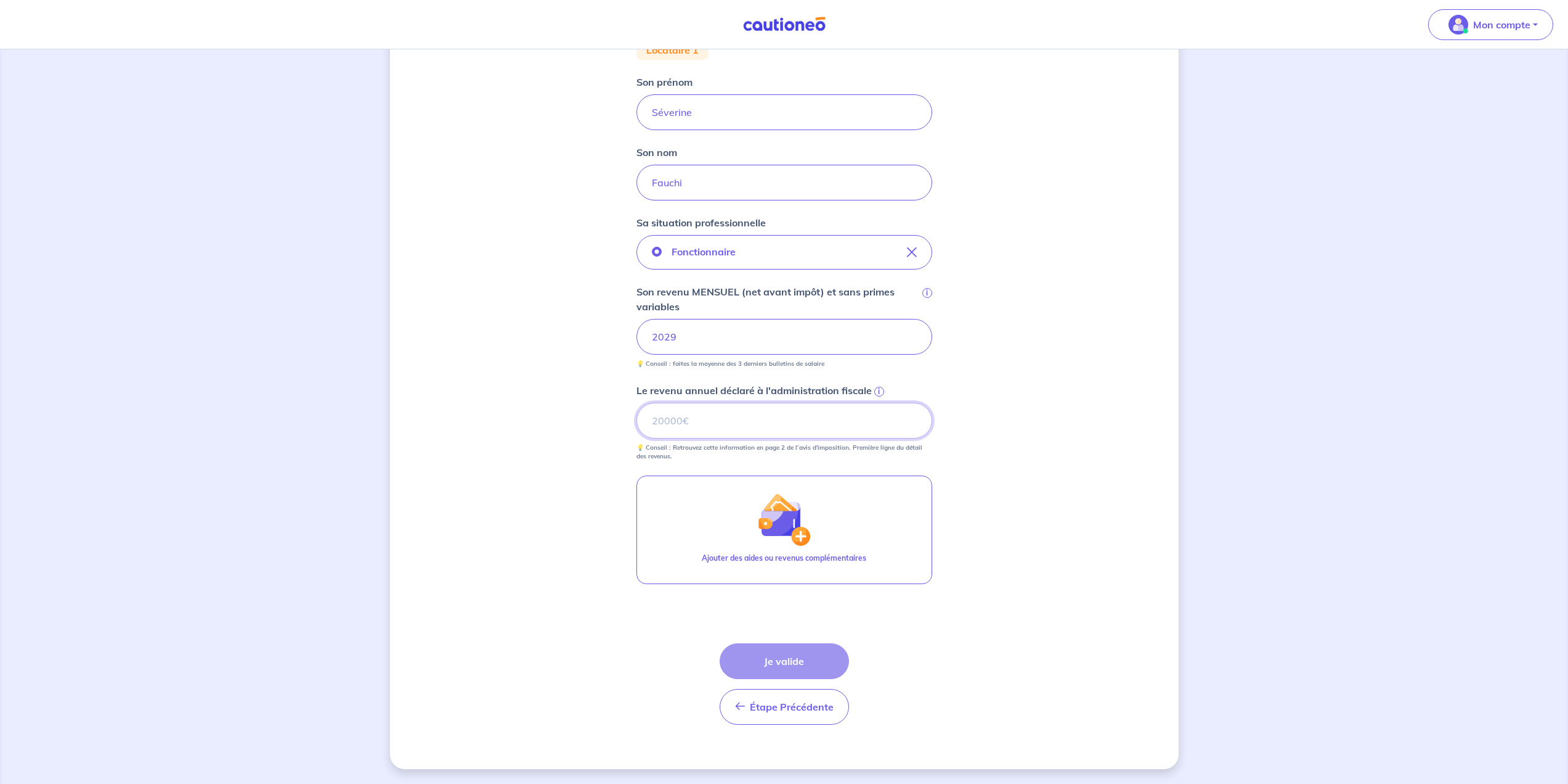
click at [732, 429] on input "Le revenu annuel déclaré à l'administration fiscale i" at bounding box center [784, 420] width 295 height 36
type input "26622"
click at [727, 330] on input "2029" at bounding box center [784, 336] width 295 height 36
click at [1072, 416] on div "Concernant vos locataires 💡 Pour info : nous acceptons les personnes seules, le…" at bounding box center [784, 288] width 789 height 963
click at [804, 659] on button "Je valide" at bounding box center [784, 661] width 129 height 36
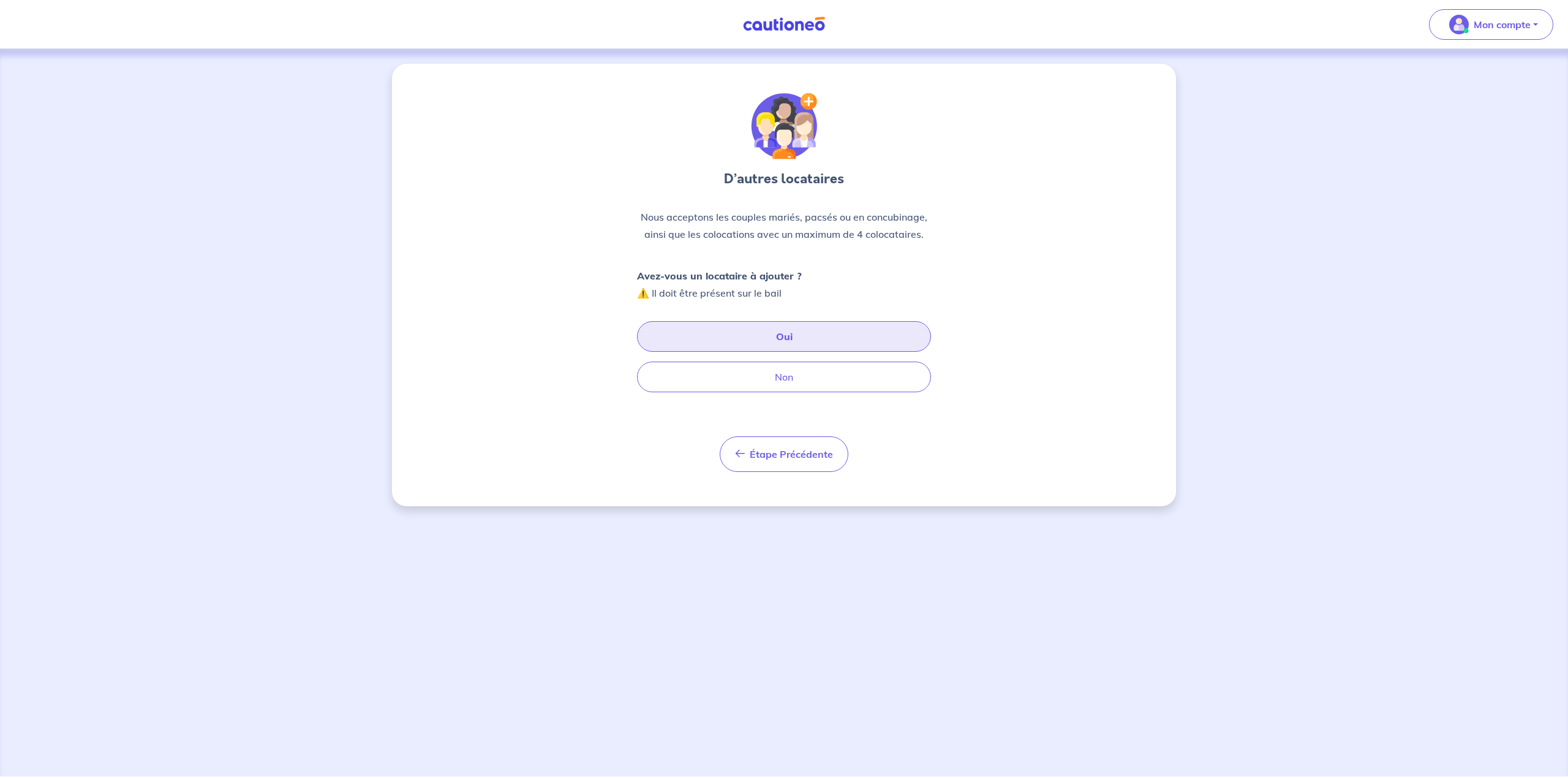
click at [816, 339] on button "Oui" at bounding box center [784, 336] width 294 height 30
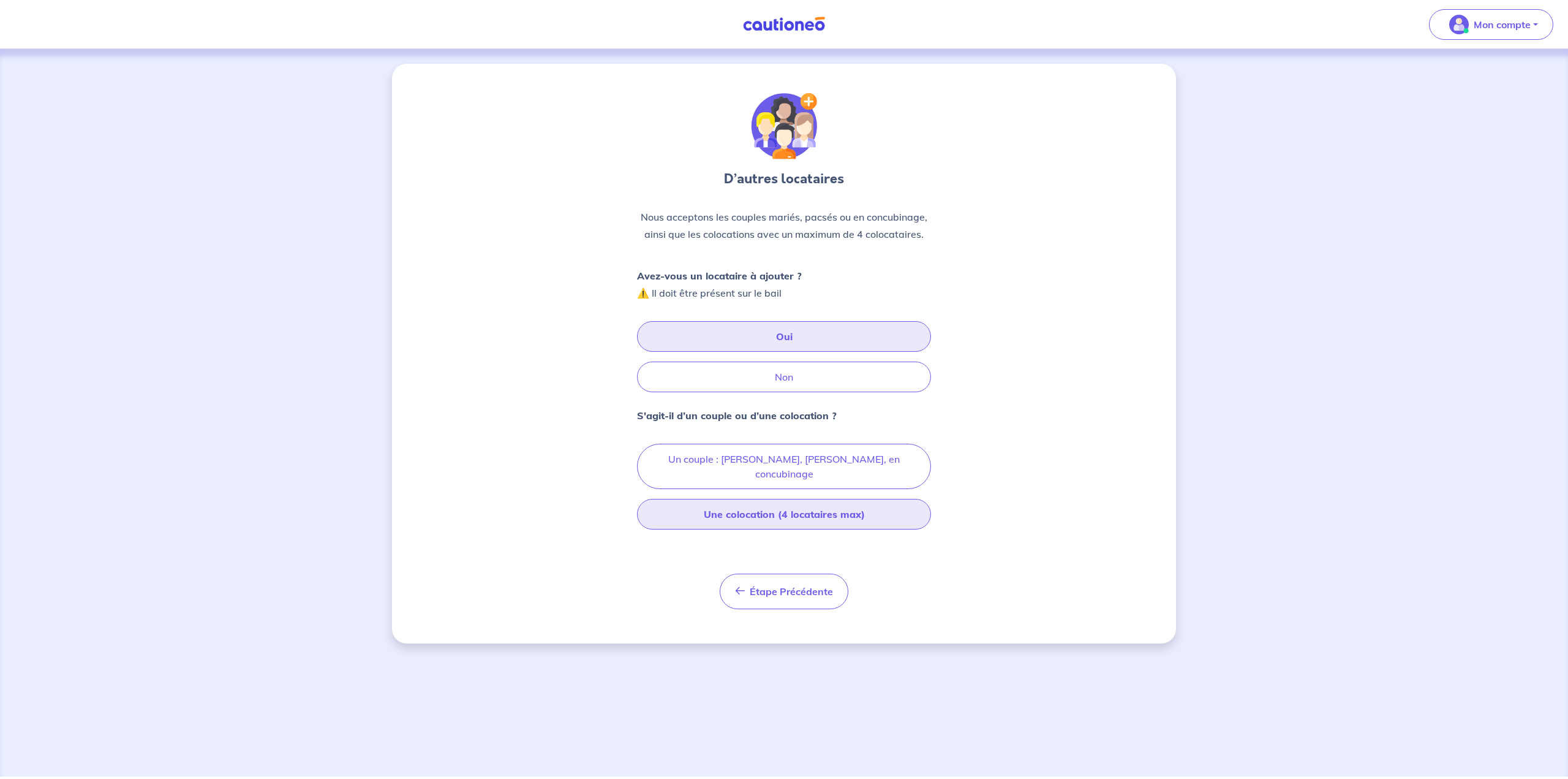
click at [770, 504] on button "Une colocation (4 locataires max)" at bounding box center [784, 513] width 294 height 30
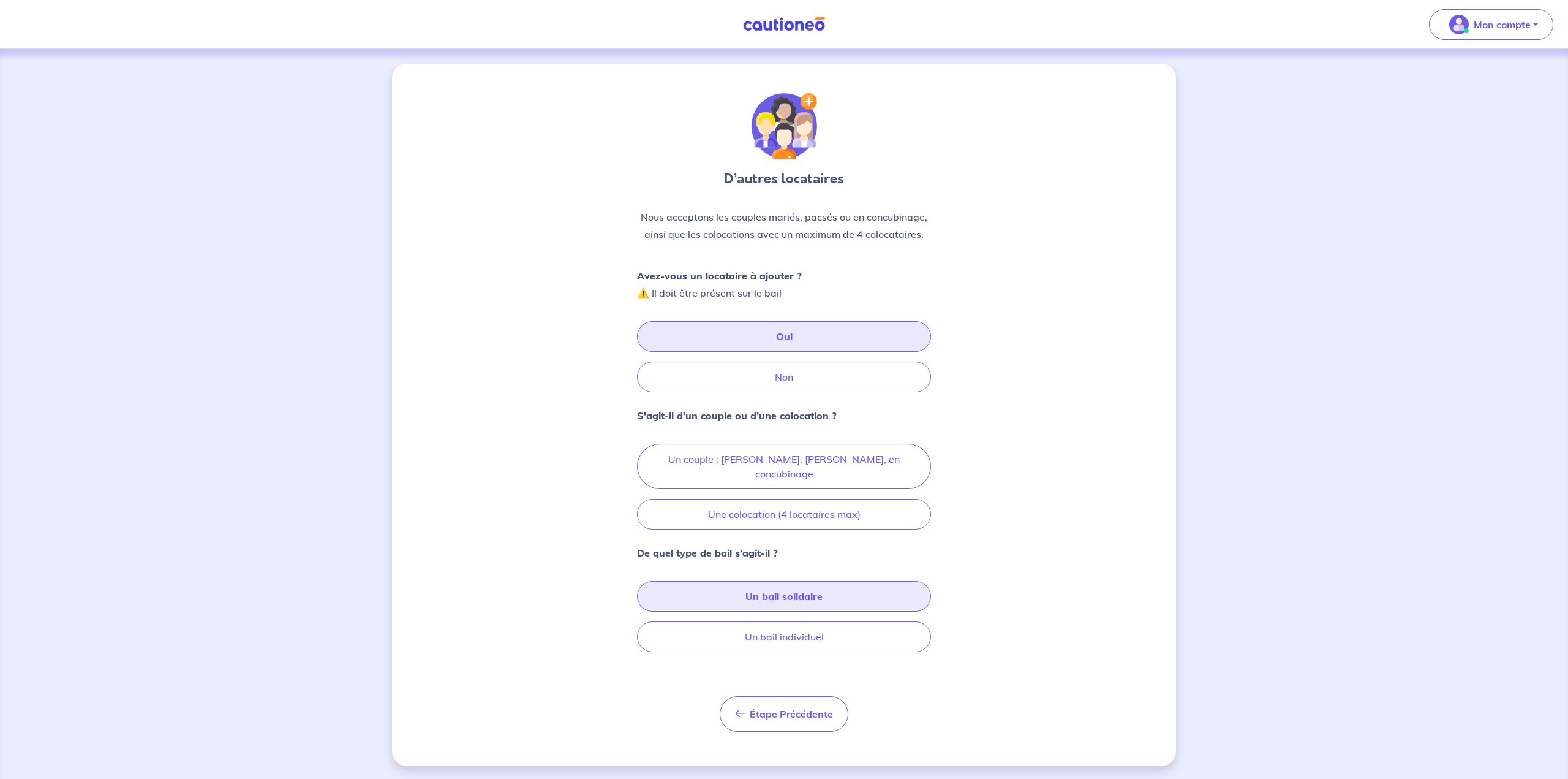
click at [787, 580] on button "Un bail solidaire" at bounding box center [784, 595] width 294 height 30
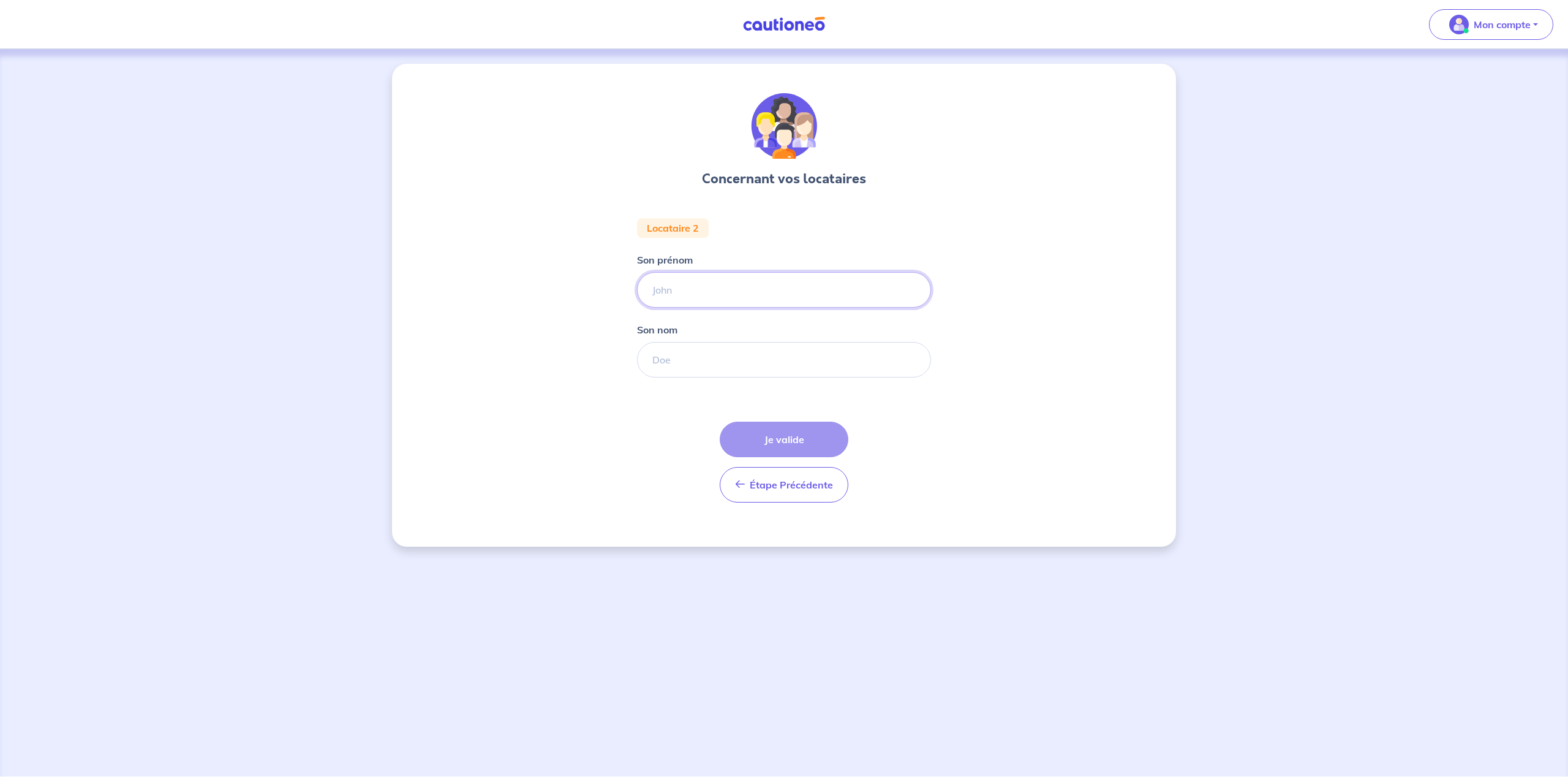
click at [680, 282] on input "Son prénom" at bounding box center [784, 289] width 294 height 35
type input "Sephora"
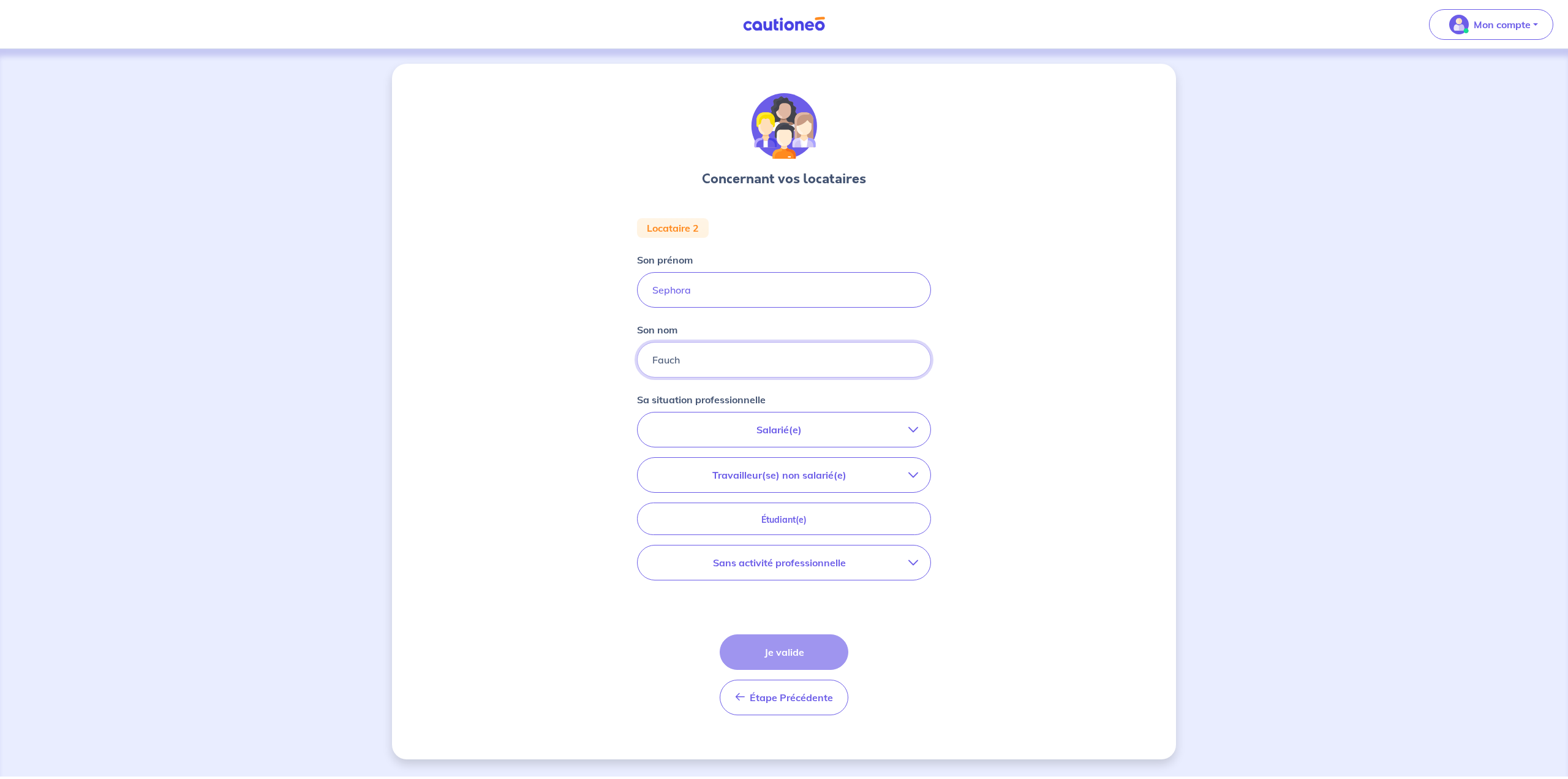
type input "Fauchi"
click at [846, 437] on button "Salarié(e)" at bounding box center [783, 429] width 293 height 35
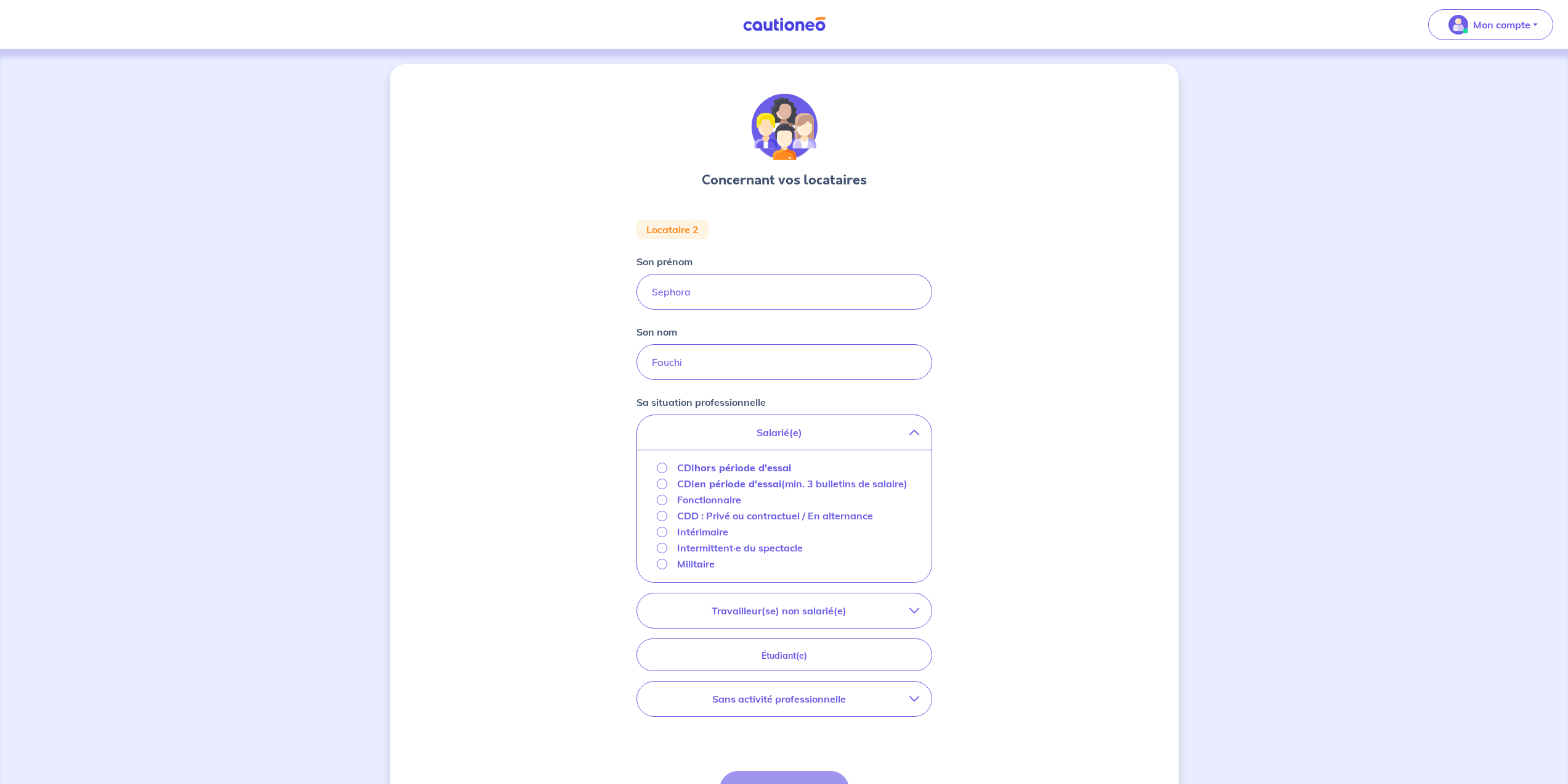
click at [716, 474] on p "CDI hors période d'essai" at bounding box center [734, 467] width 114 height 15
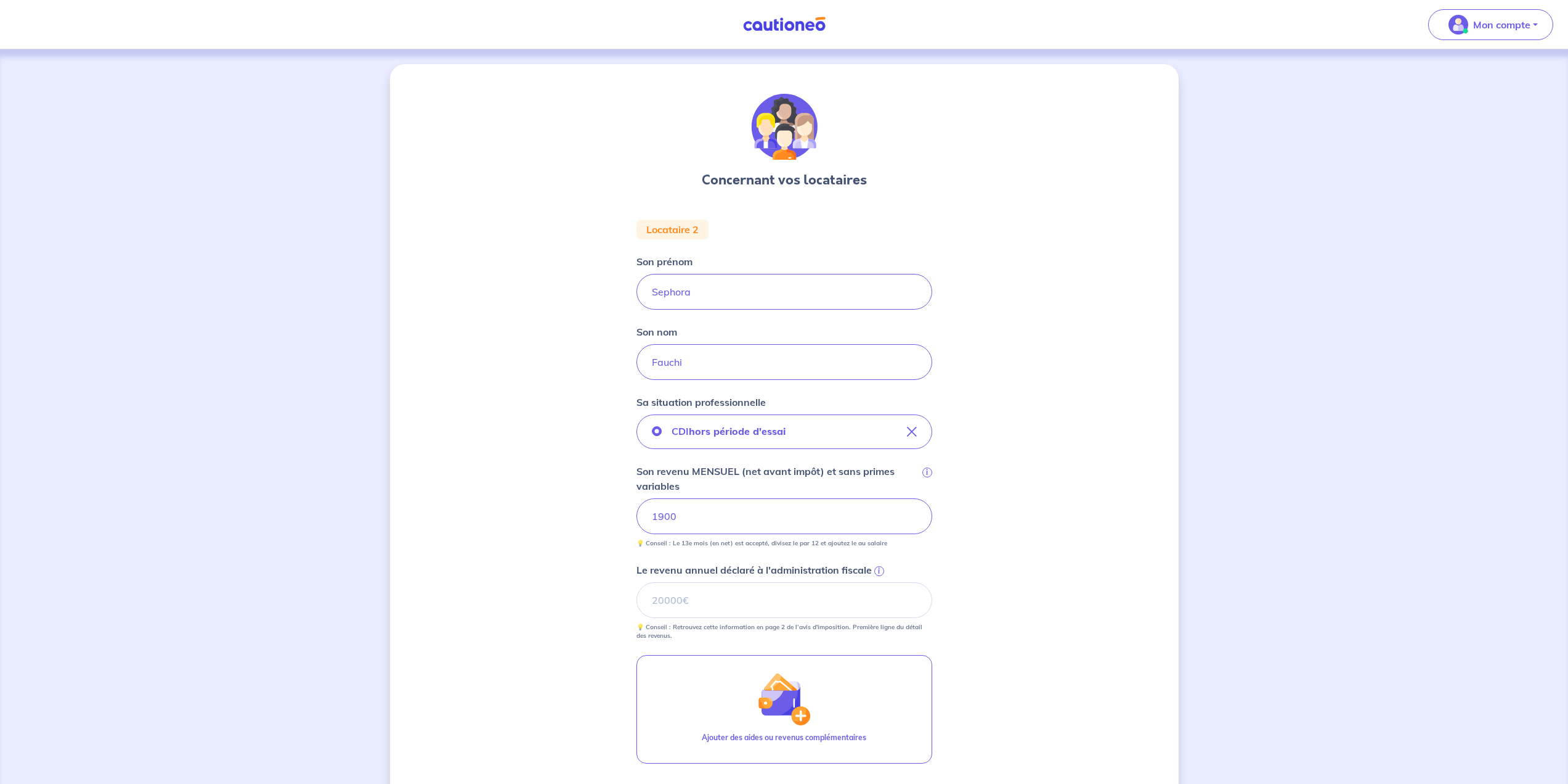
click at [878, 570] on span "i" at bounding box center [879, 570] width 10 height 10
click at [878, 582] on input "Le revenu annuel déclaré à l'administration fiscale i" at bounding box center [784, 600] width 295 height 36
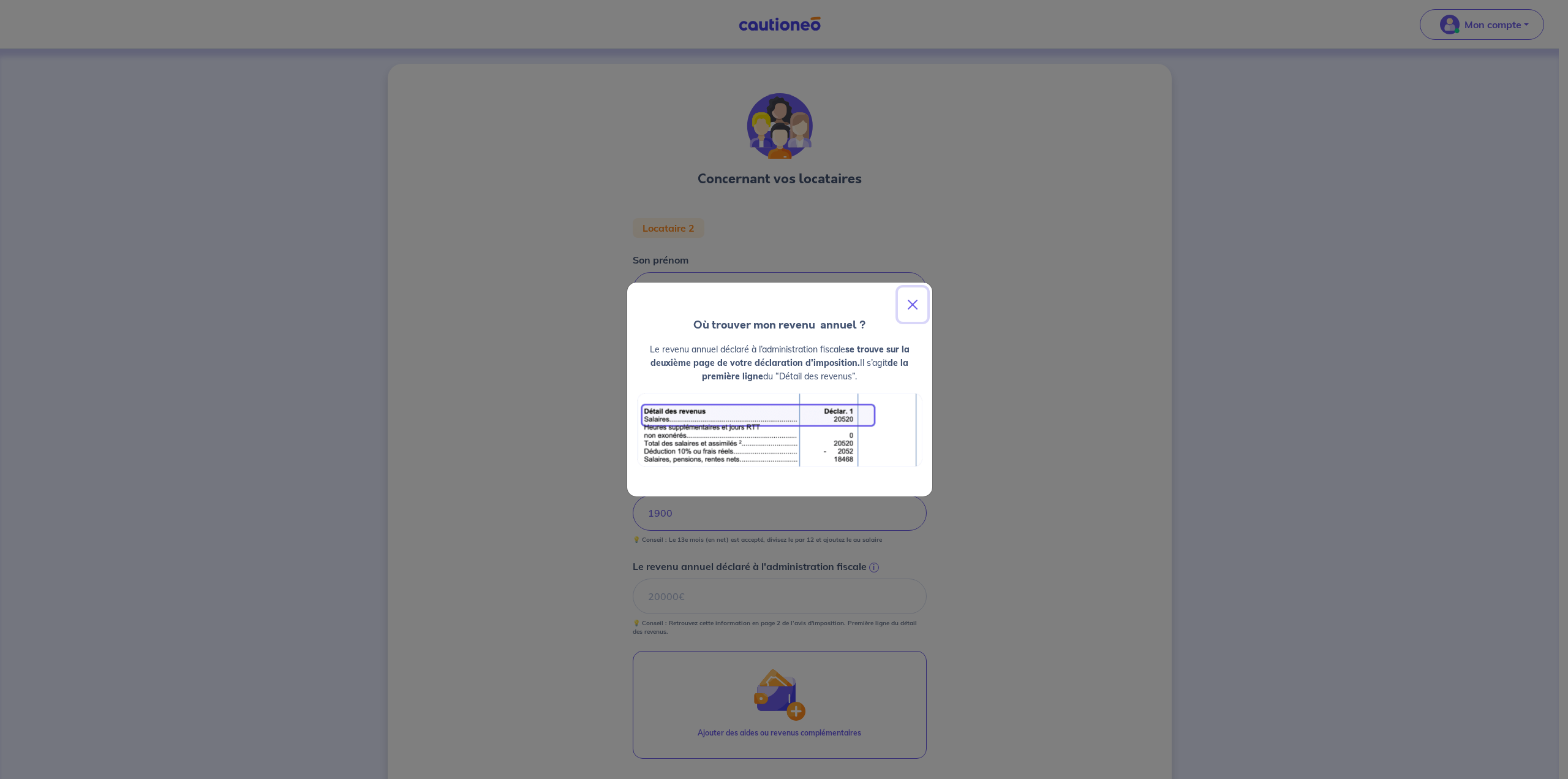
click at [918, 301] on button "Close" at bounding box center [913, 305] width 29 height 35
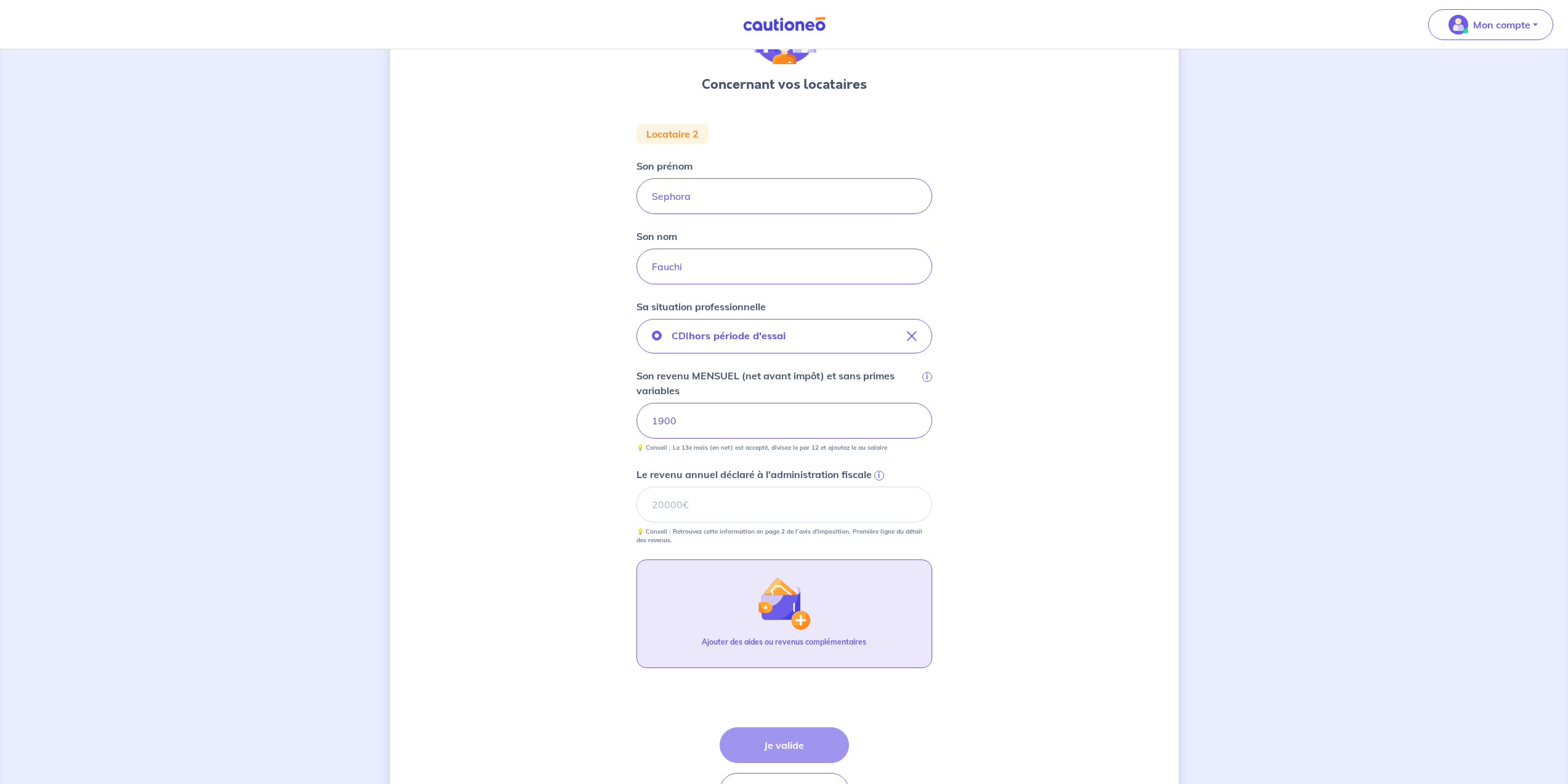
scroll to position [123, 0]
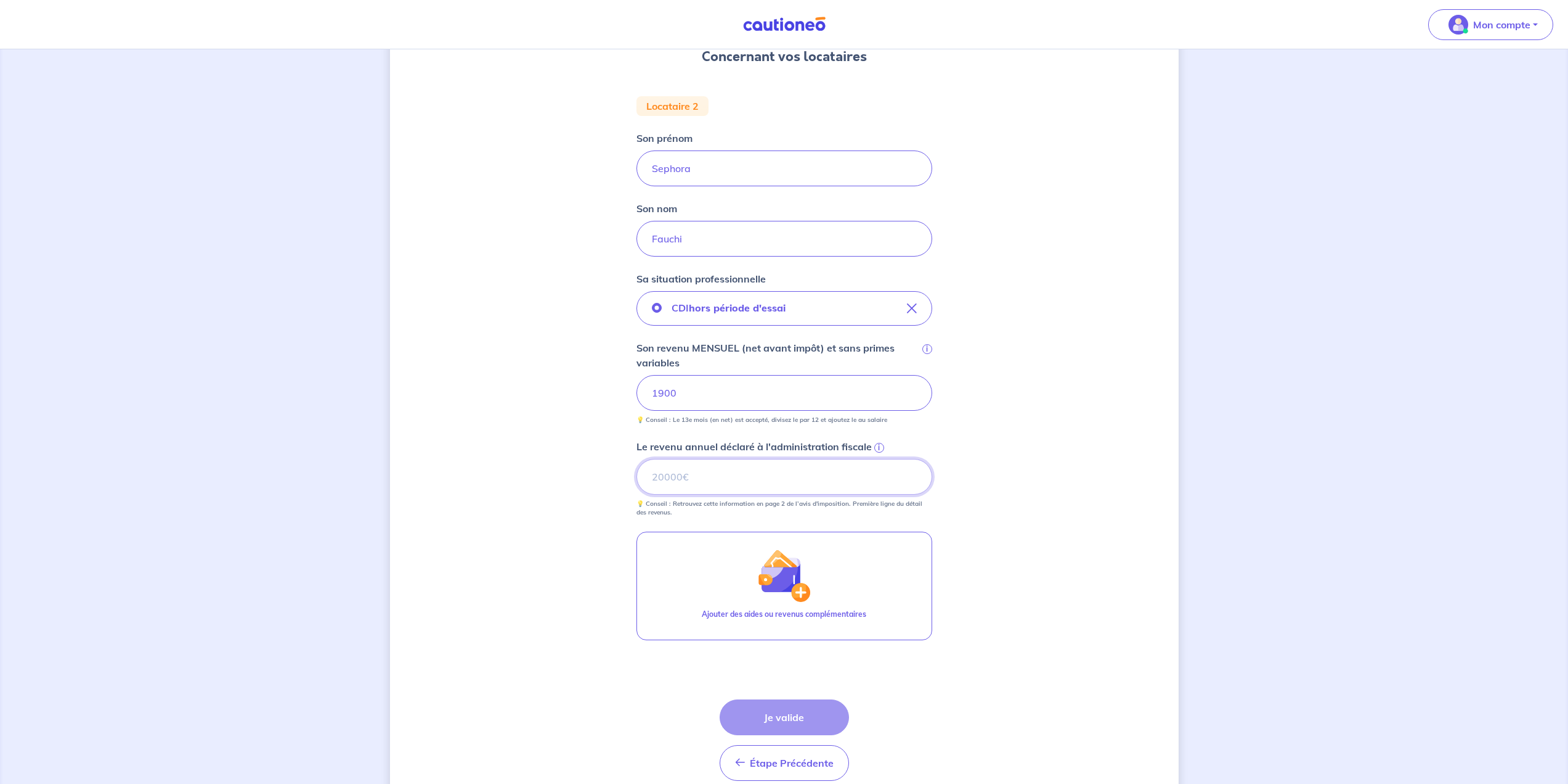
click at [739, 476] on input "Le revenu annuel déclaré à l'administration fiscale i" at bounding box center [784, 476] width 295 height 36
type input "0"
click at [1007, 528] on div "Concernant vos locataires Locataire 2 Son prénom Sephora Son nom Fauchi Sa situ…" at bounding box center [784, 382] width 789 height 884
click at [809, 712] on button "Je valide" at bounding box center [784, 716] width 129 height 36
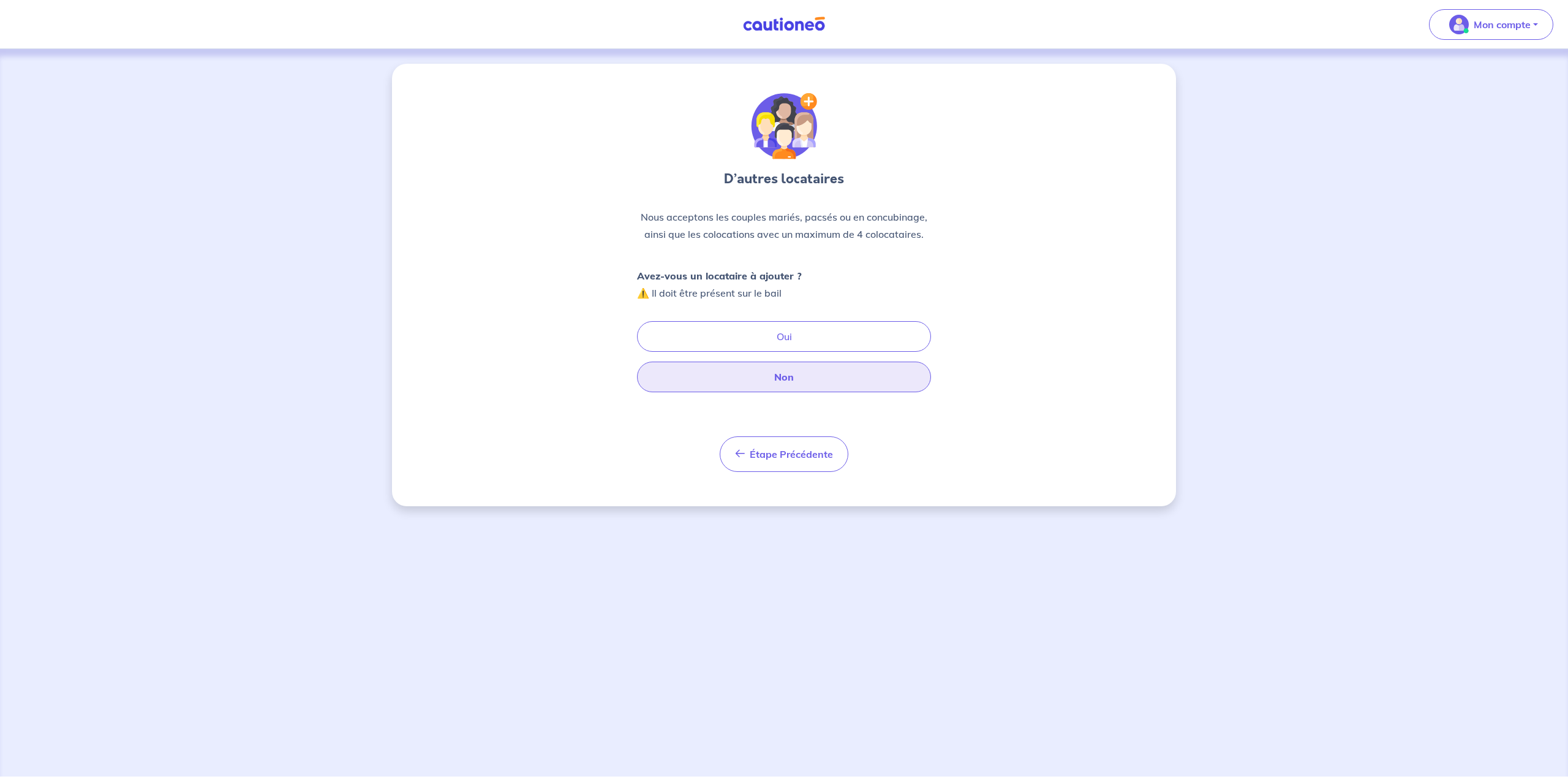
click at [841, 372] on button "Non" at bounding box center [784, 377] width 294 height 30
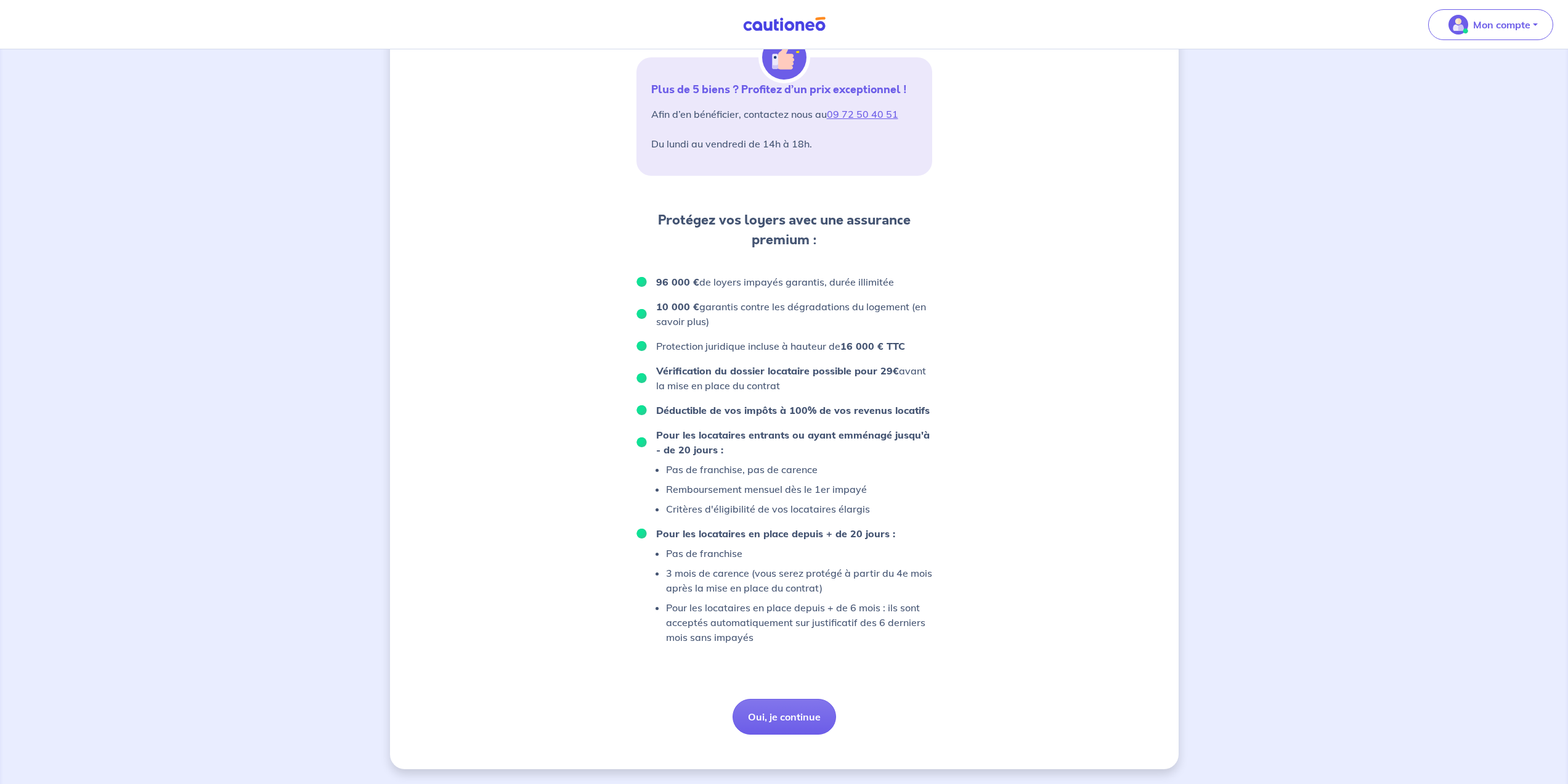
scroll to position [522, 0]
